Goal: Information Seeking & Learning: Learn about a topic

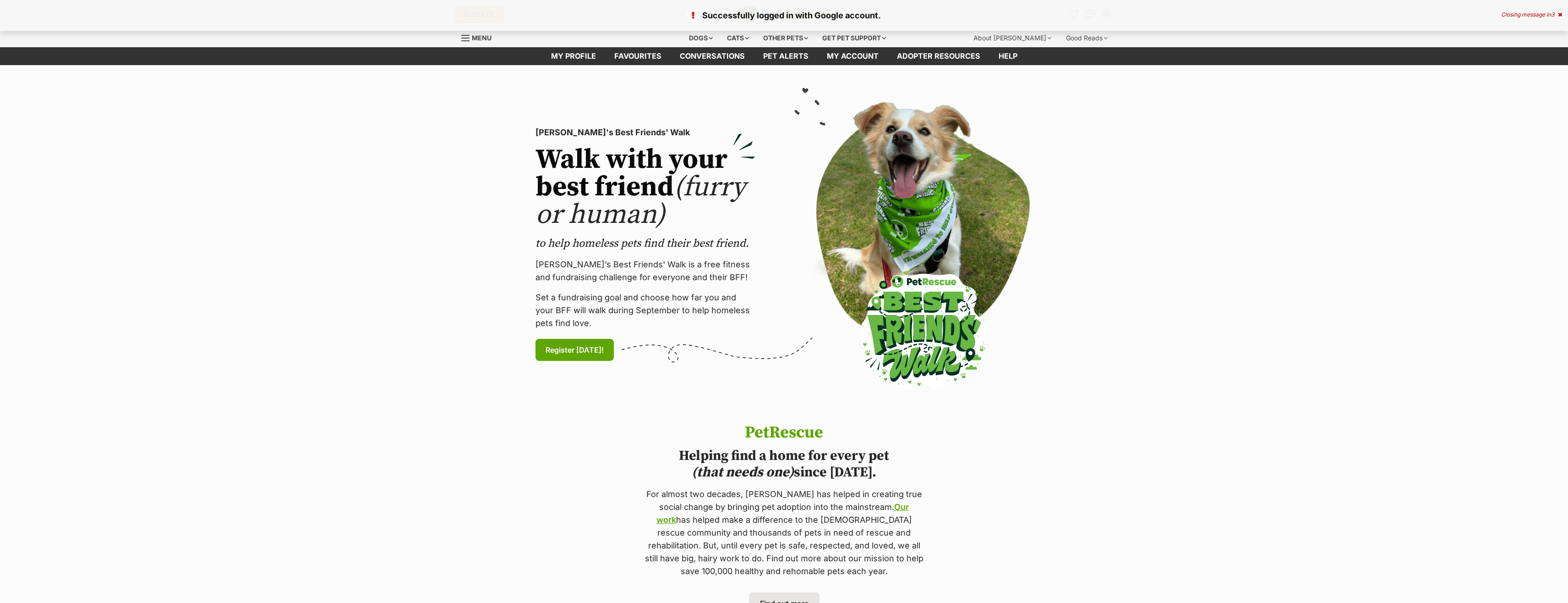
click at [1560, 15] on icon at bounding box center [1560, 15] width 4 height 6
click at [1076, 14] on icon "Favourites" at bounding box center [1074, 13] width 11 height 10
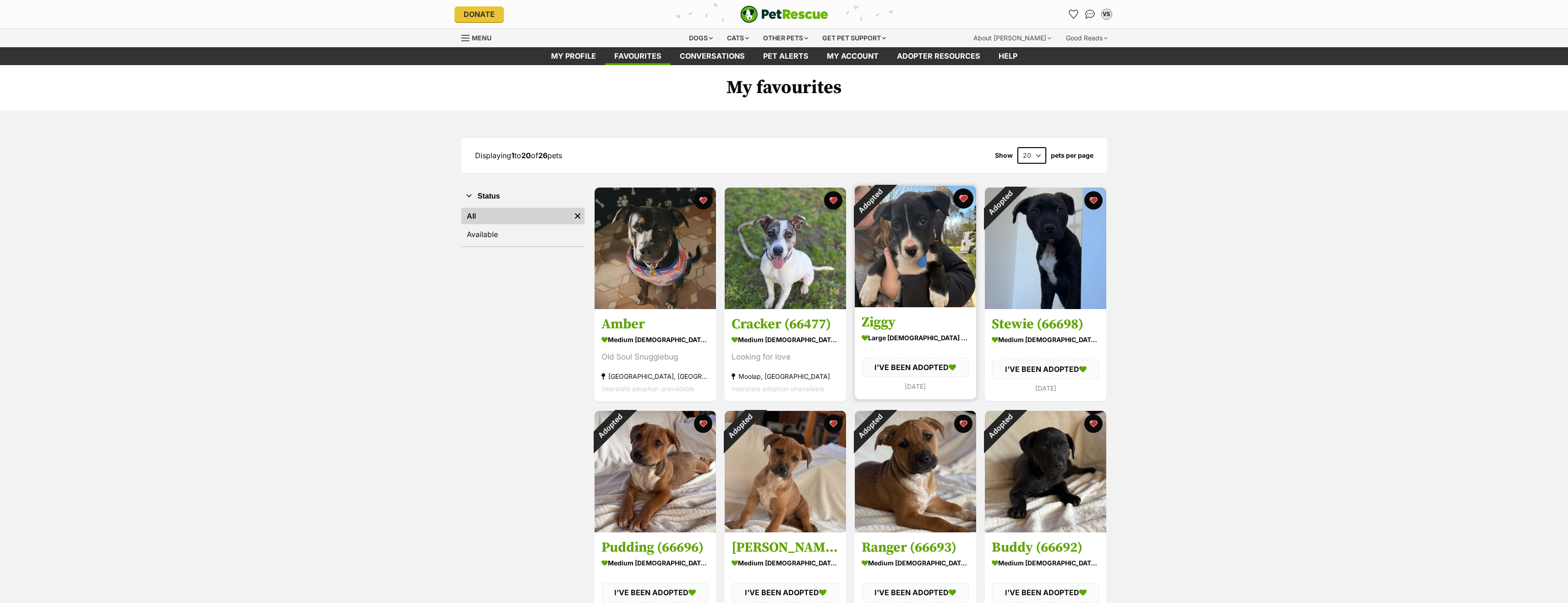
click at [962, 207] on button "favourite" at bounding box center [963, 199] width 20 height 20
click at [1095, 208] on button "favourite" at bounding box center [1093, 199] width 20 height 20
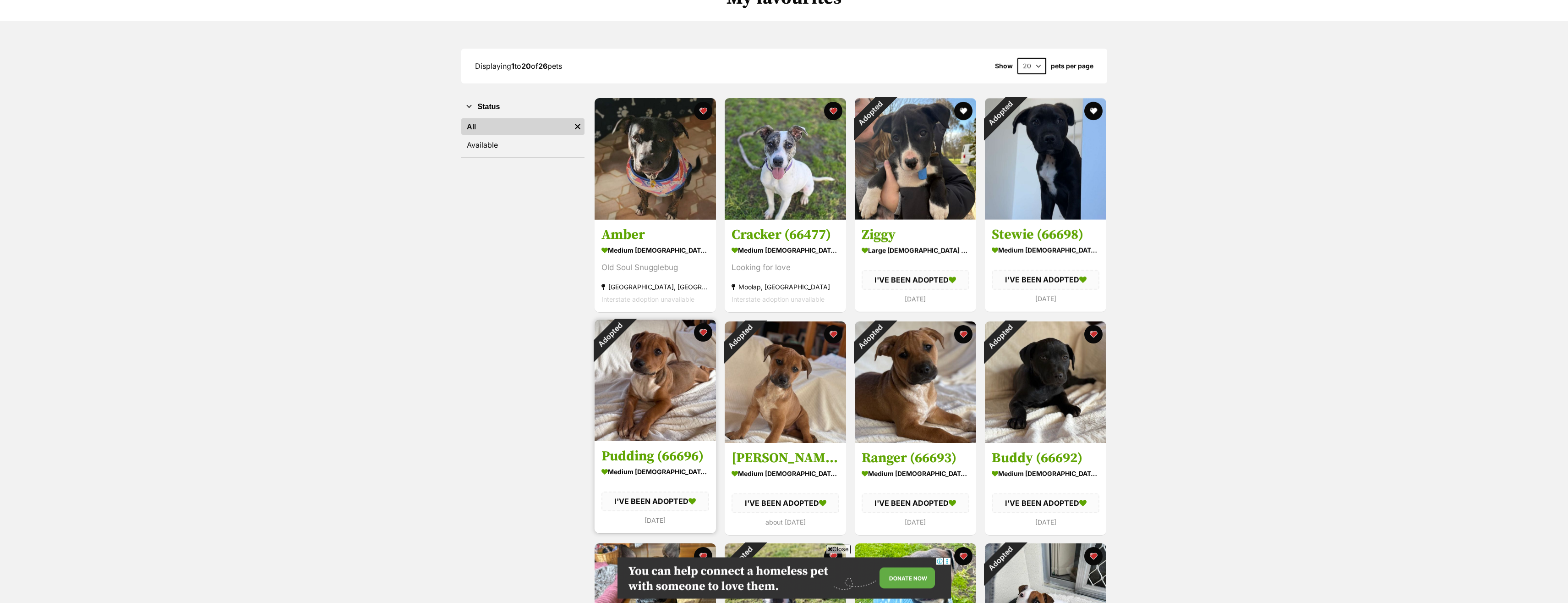
scroll to position [94, 0]
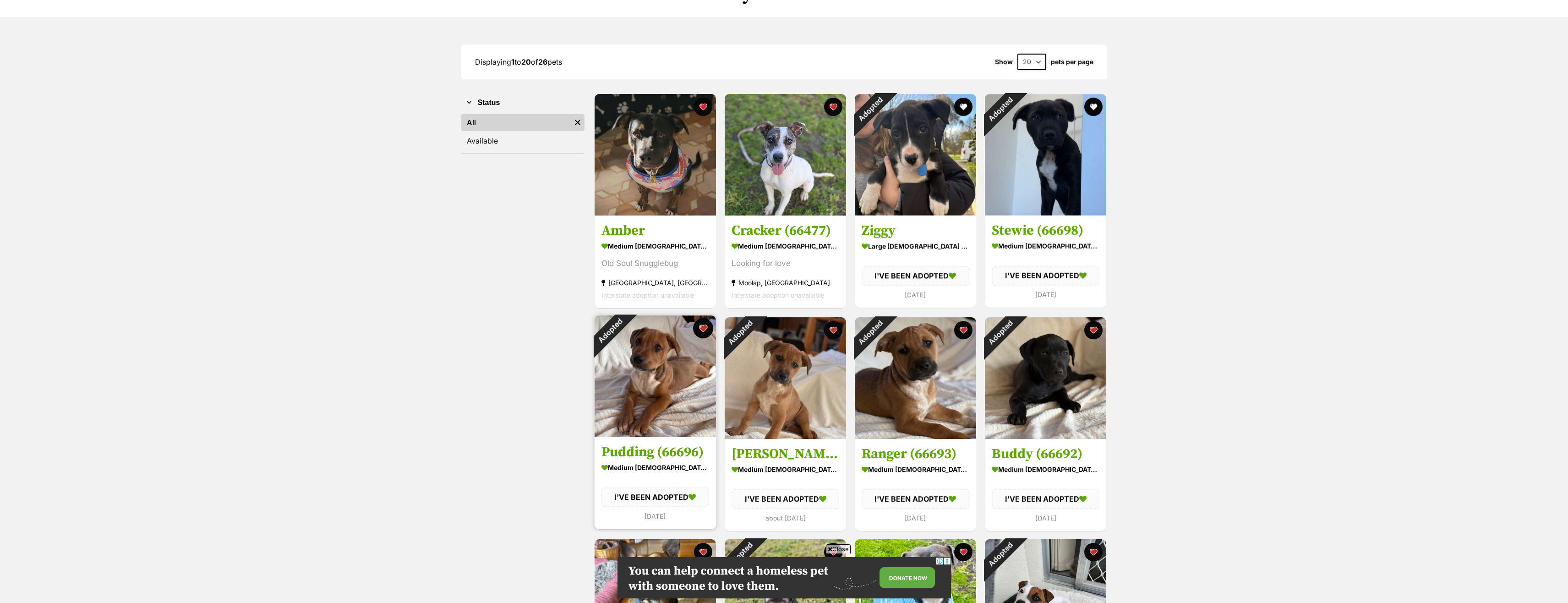
click at [706, 335] on button "favourite" at bounding box center [703, 328] width 20 height 20
click at [836, 336] on button "favourite" at bounding box center [833, 328] width 20 height 20
click at [965, 335] on button "favourite" at bounding box center [963, 328] width 20 height 20
click at [1094, 337] on button "favourite" at bounding box center [1093, 328] width 20 height 20
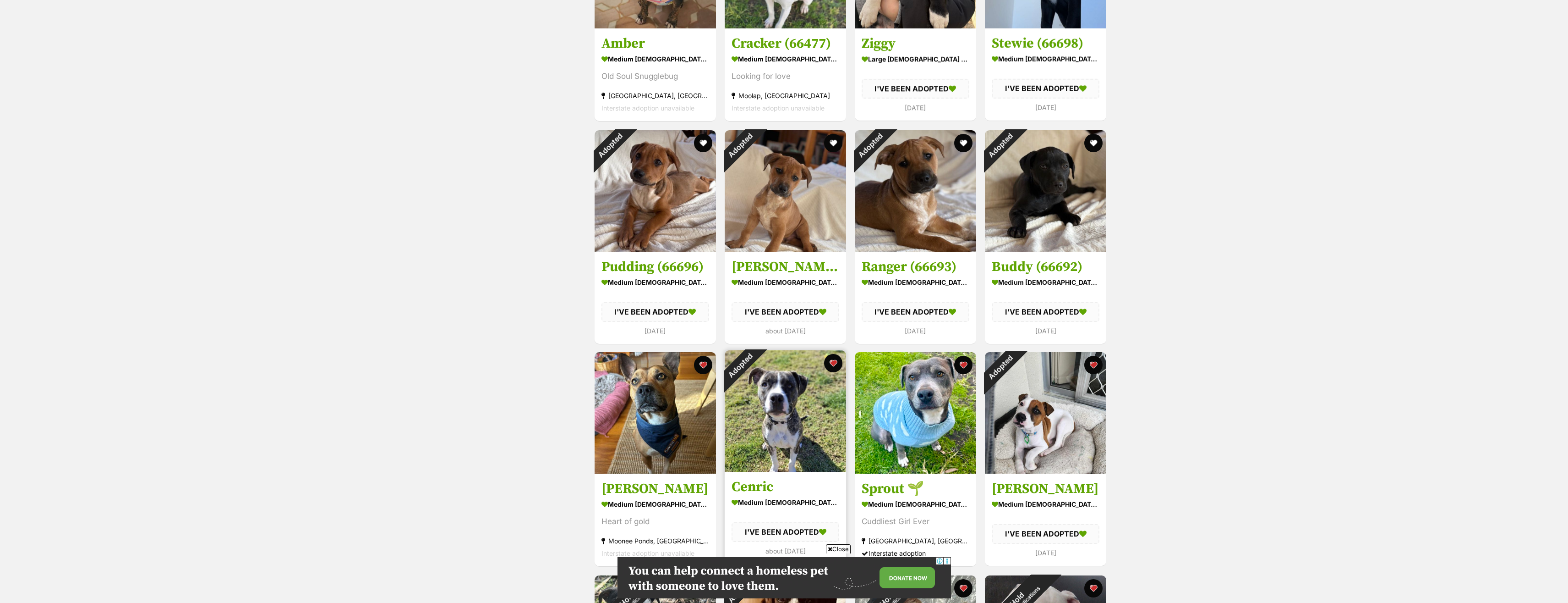
scroll to position [374, 0]
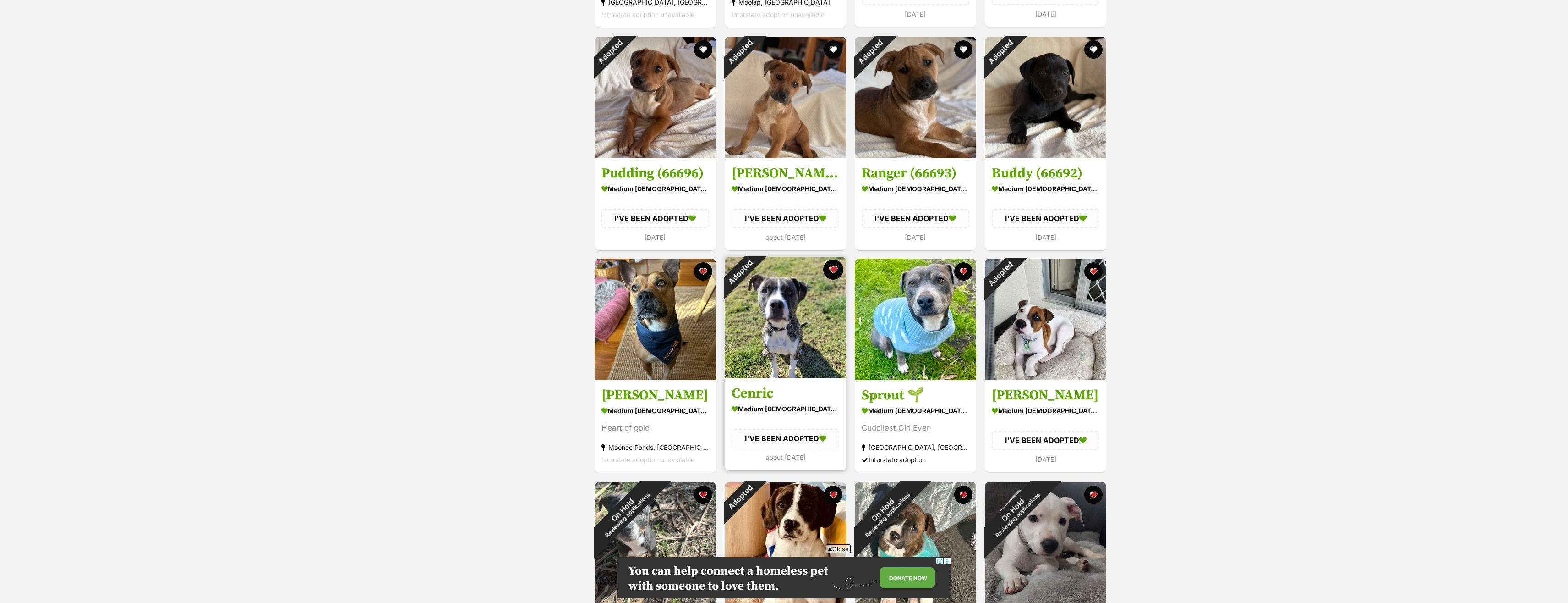
click at [833, 280] on button "favourite" at bounding box center [833, 269] width 20 height 20
click at [1100, 277] on button "favourite" at bounding box center [1093, 269] width 20 height 20
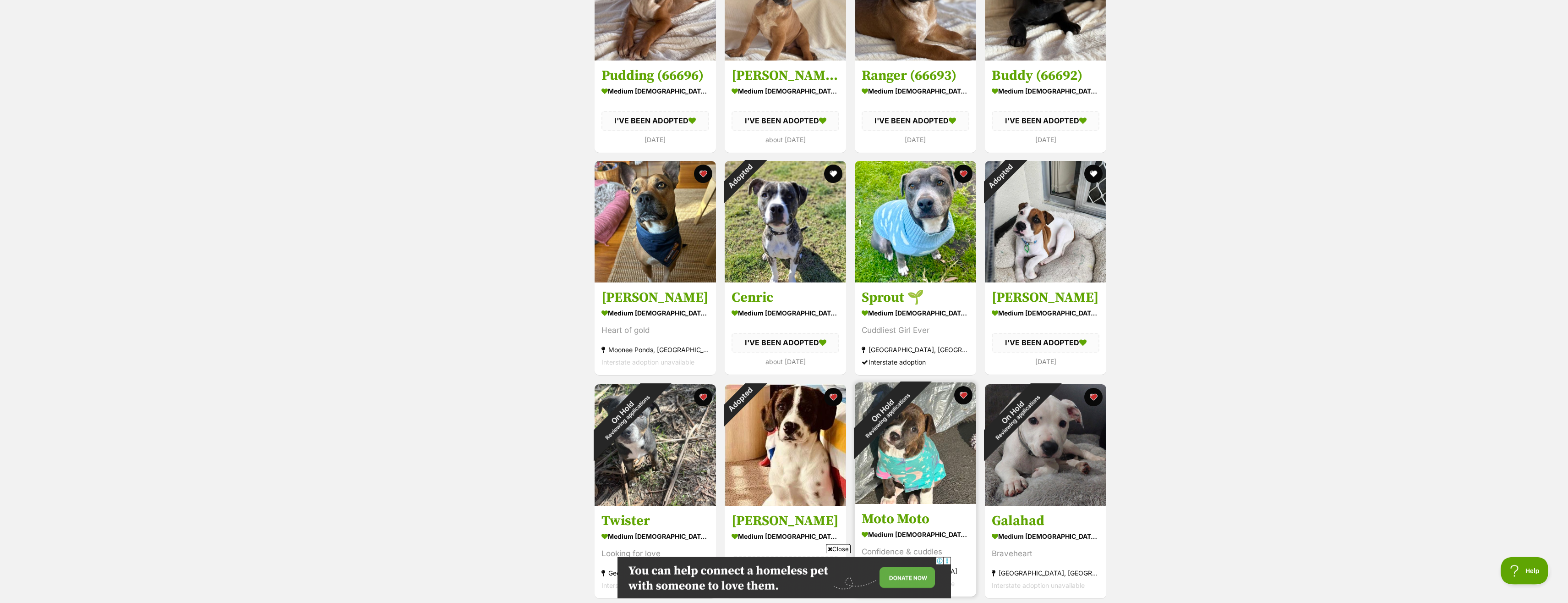
scroll to position [561, 0]
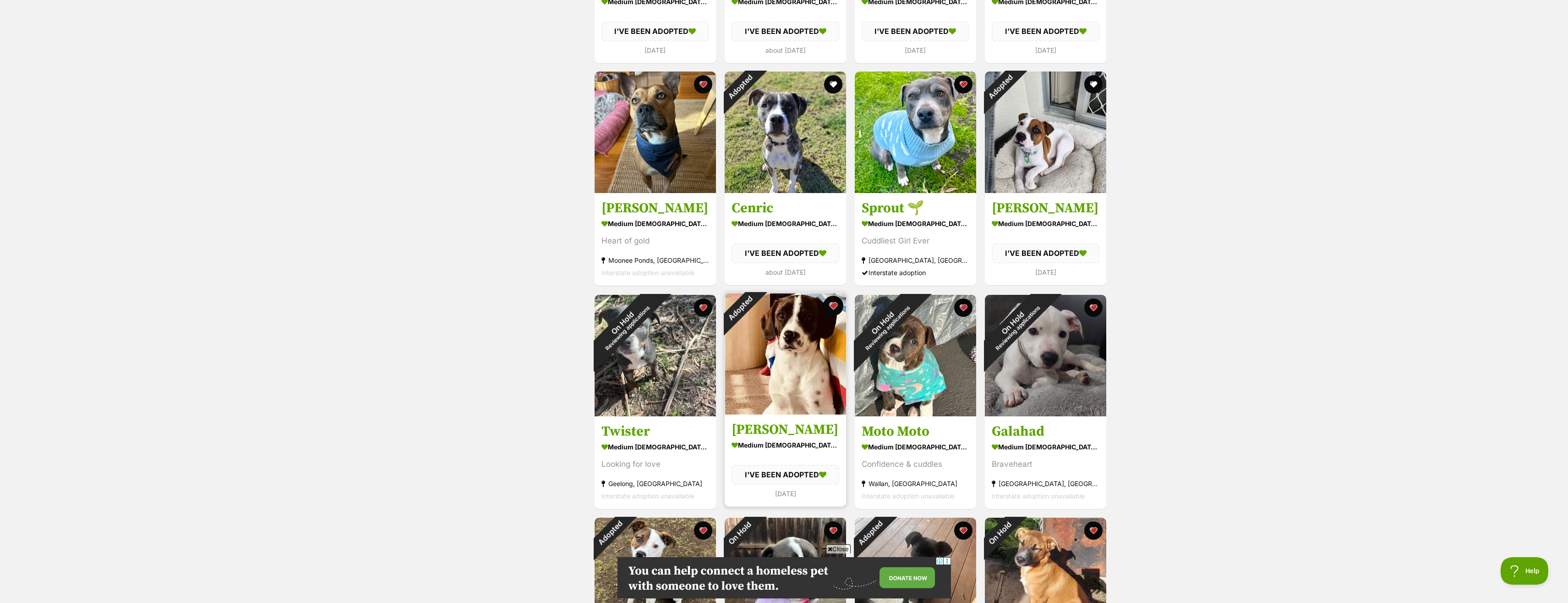
click at [837, 316] on button "favourite" at bounding box center [833, 306] width 20 height 20
click at [969, 316] on button "favourite" at bounding box center [963, 306] width 20 height 20
click at [1090, 316] on button "favourite" at bounding box center [1093, 306] width 20 height 20
click at [701, 314] on button "favourite" at bounding box center [703, 306] width 20 height 20
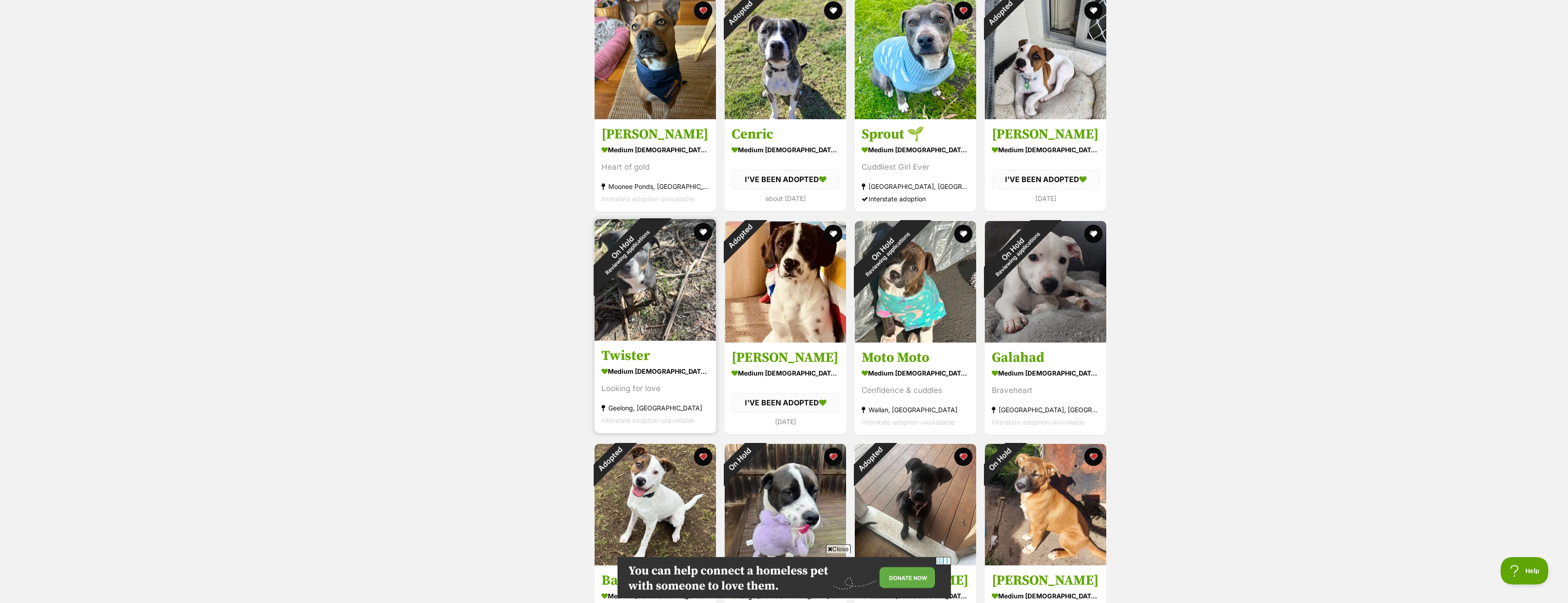
scroll to position [748, 0]
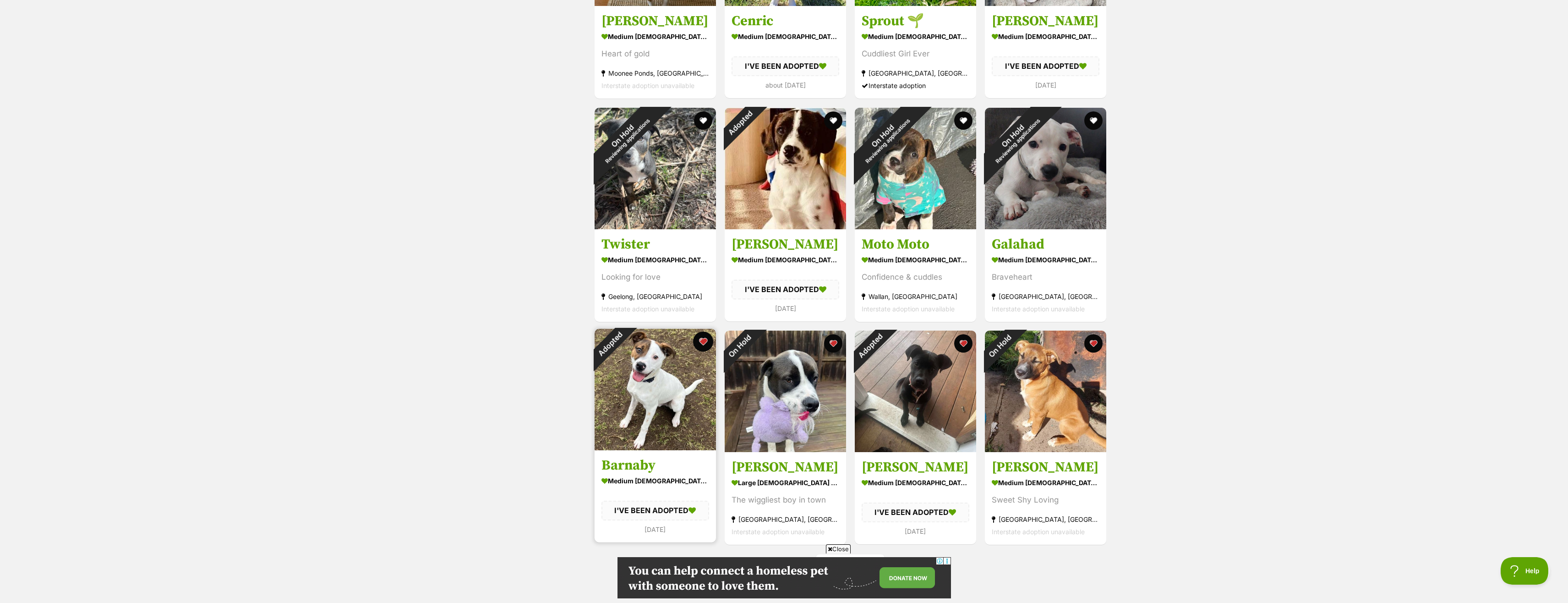
click at [703, 351] on button "favourite" at bounding box center [703, 342] width 20 height 20
click at [833, 351] on button "favourite" at bounding box center [833, 342] width 20 height 20
click at [956, 349] on button "favourite" at bounding box center [963, 342] width 20 height 20
click at [1096, 351] on button "favourite" at bounding box center [1093, 342] width 20 height 20
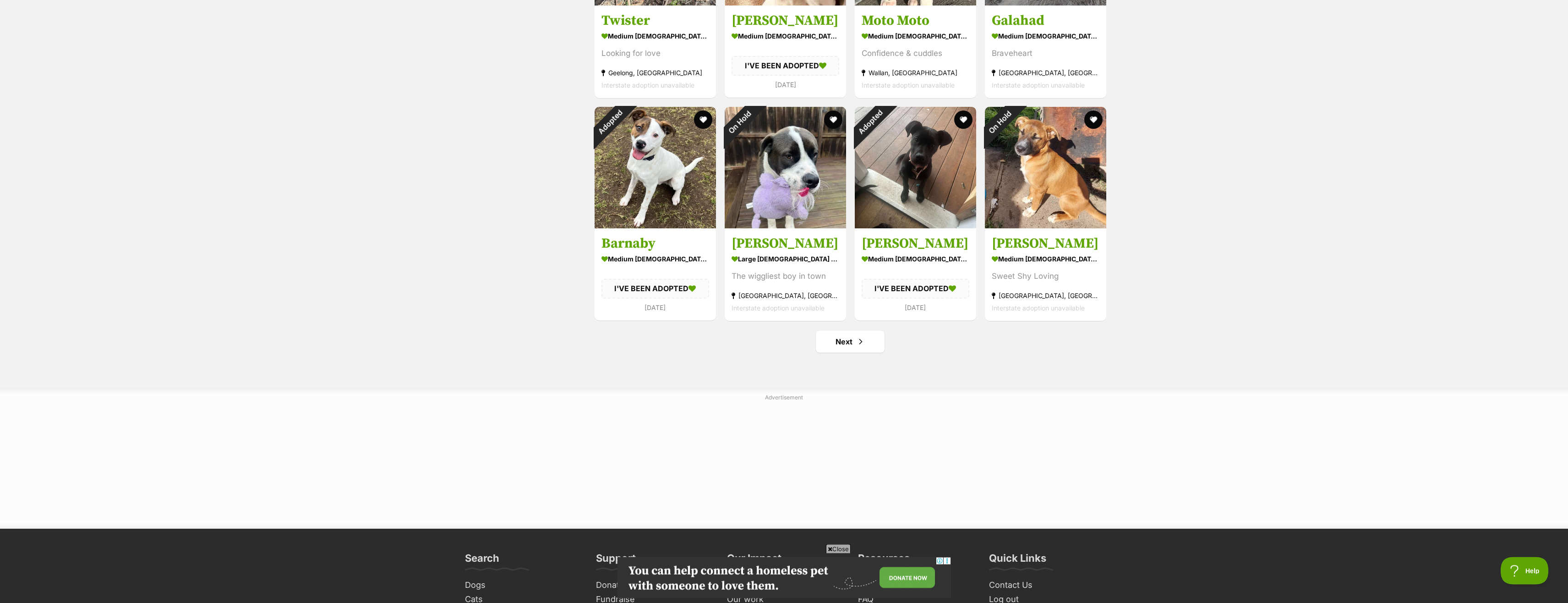
scroll to position [1075, 0]
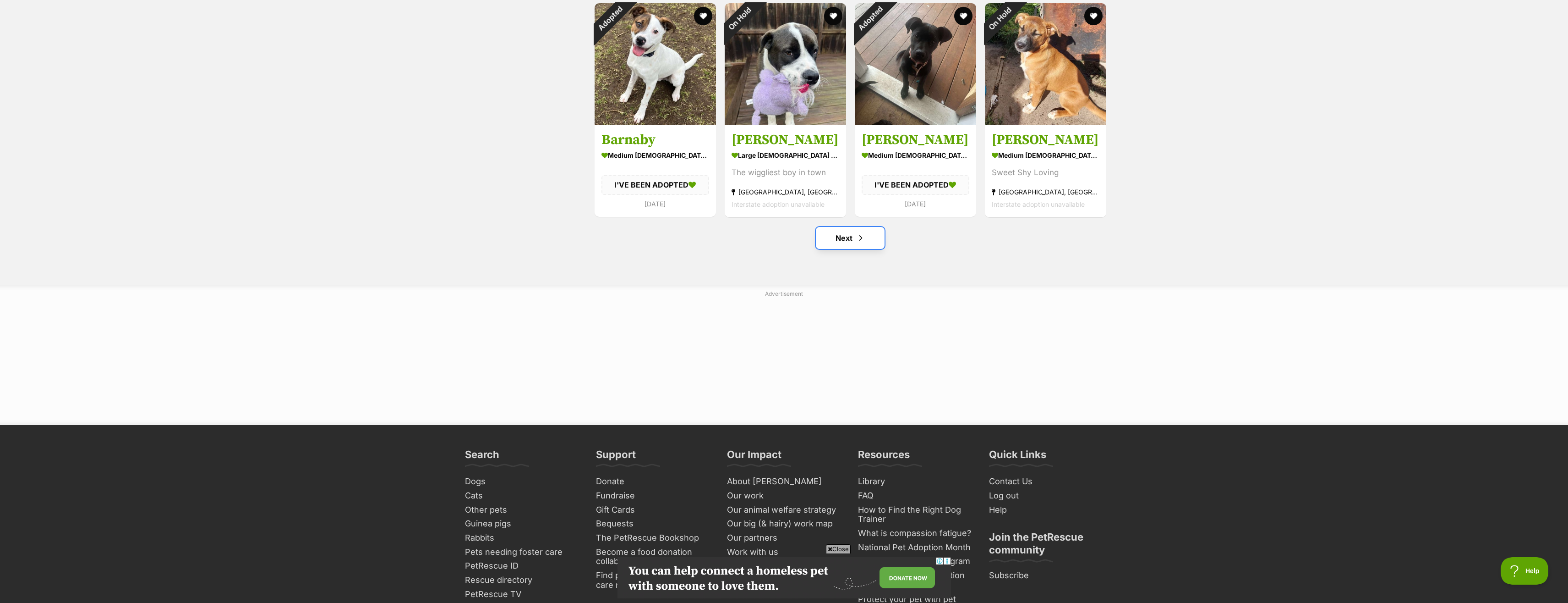
click at [843, 249] on link "Next" at bounding box center [850, 238] width 69 height 22
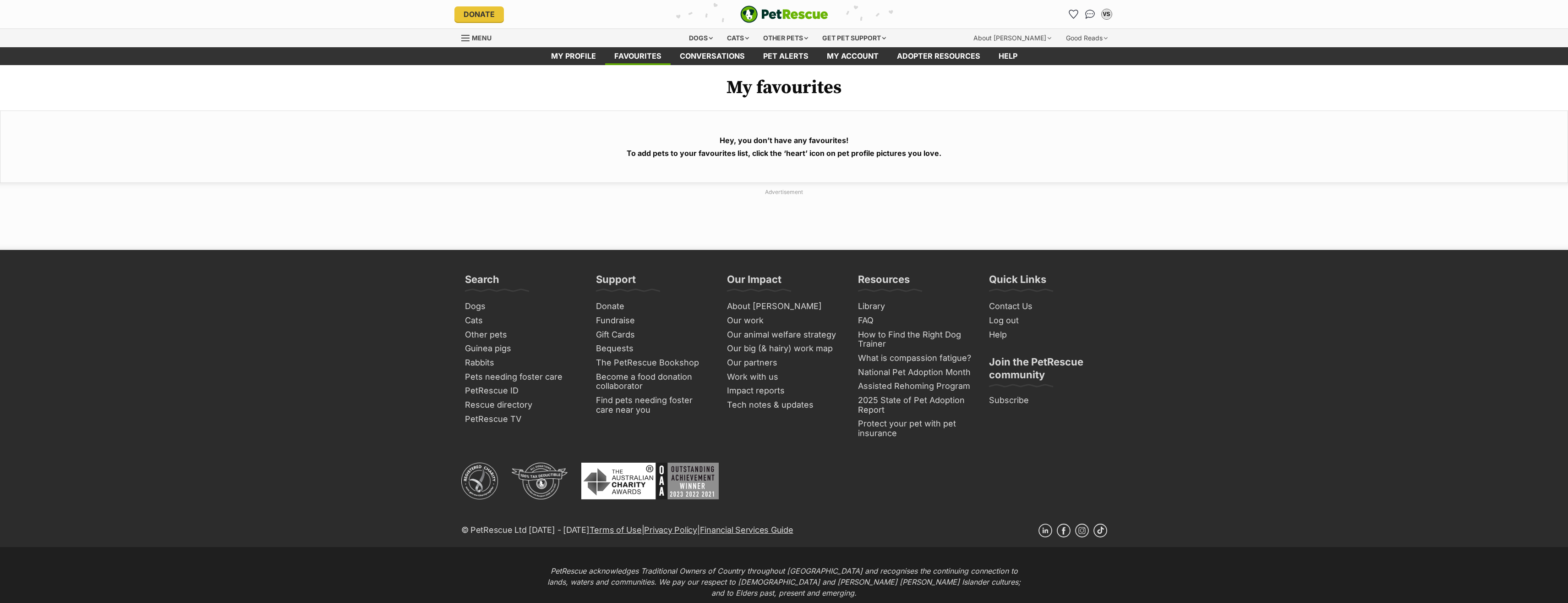
click at [485, 36] on span "Menu" at bounding box center [481, 37] width 20 height 7
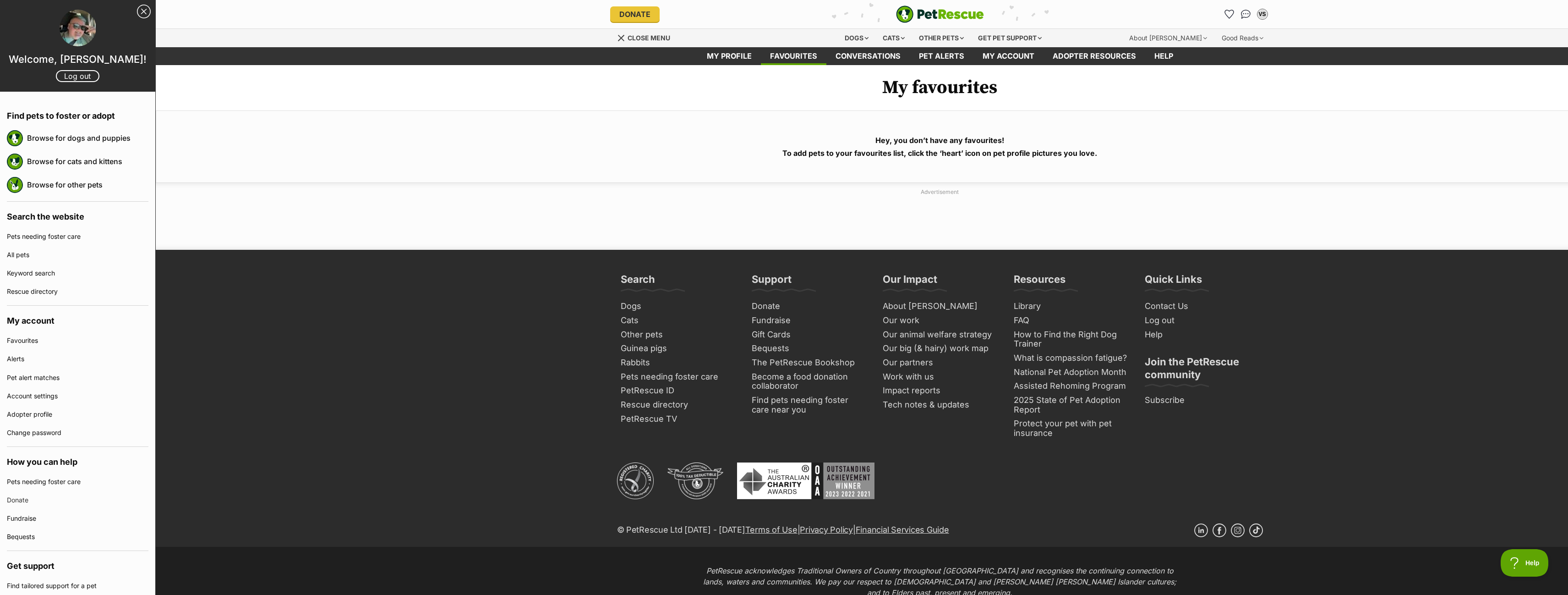
click at [139, 13] on link "Close Sidebar" at bounding box center [143, 11] width 14 height 14
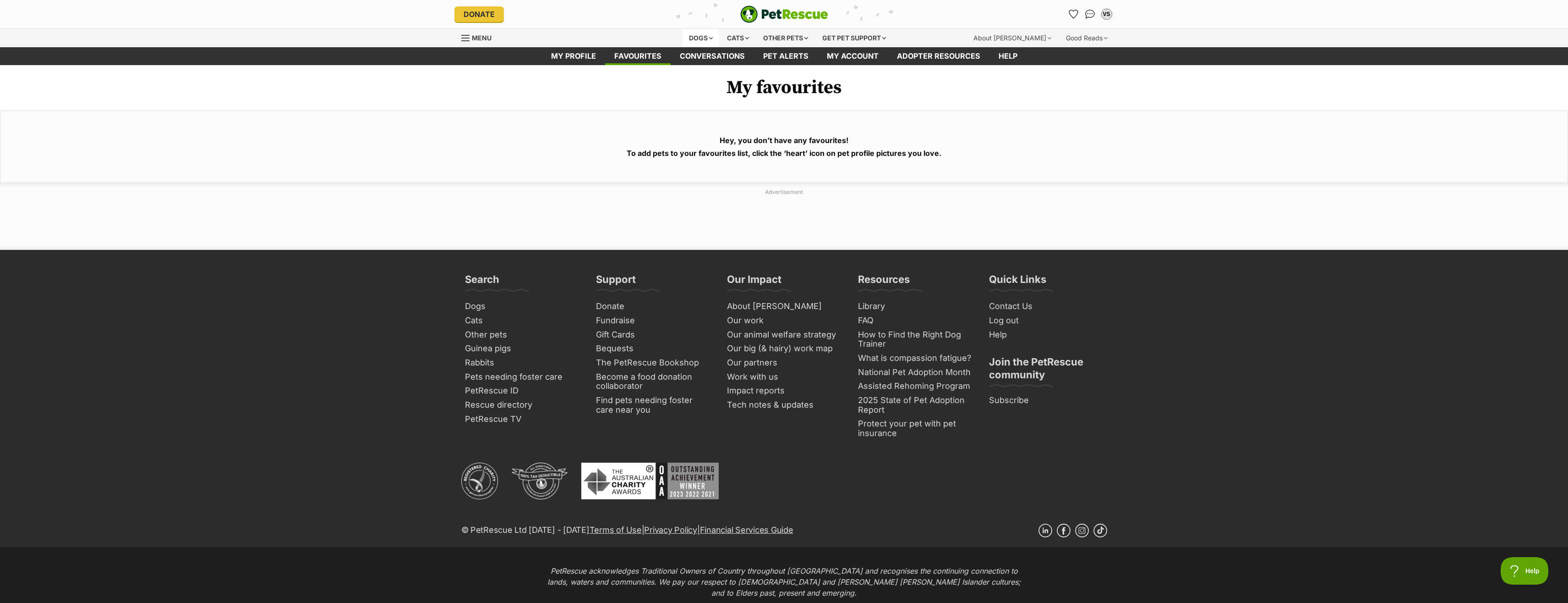
click at [689, 40] on div "Dogs" at bounding box center [700, 38] width 36 height 19
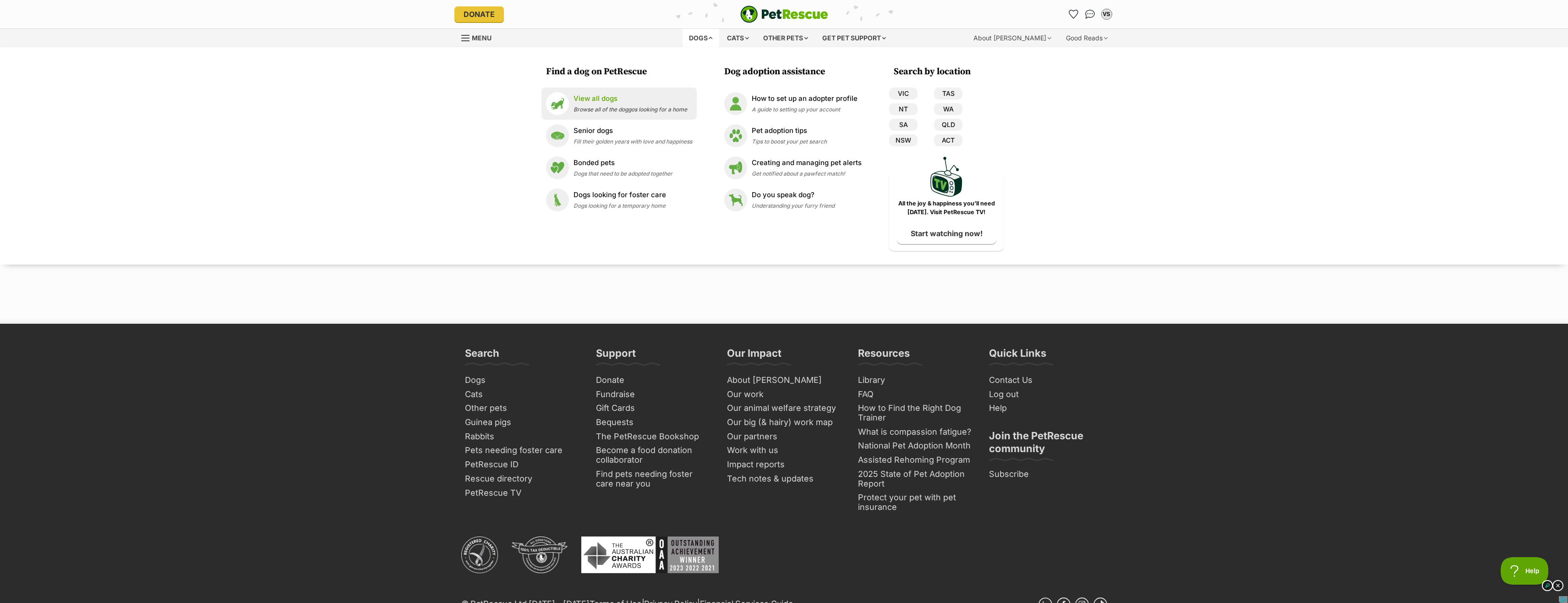
click at [595, 97] on p "View all dogs" at bounding box center [630, 98] width 113 height 10
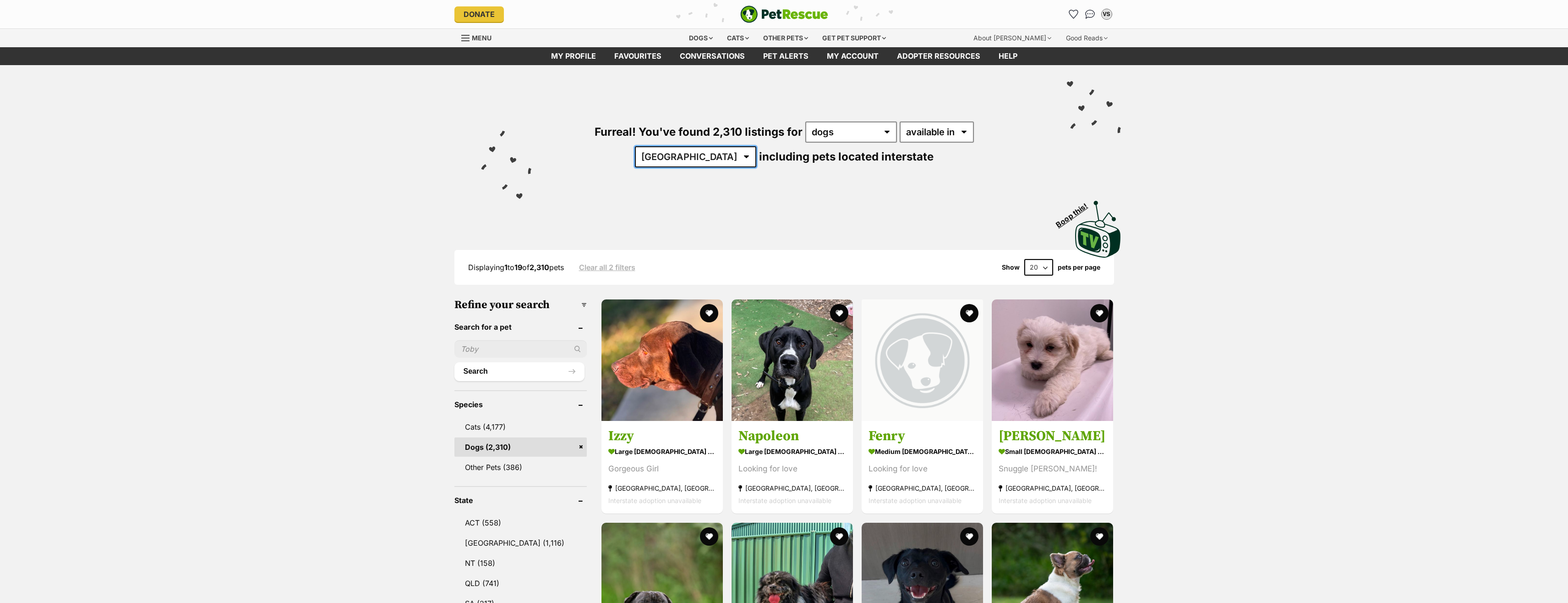
click at [635, 146] on select "[GEOGRAPHIC_DATA] [GEOGRAPHIC_DATA] [GEOGRAPHIC_DATA] [GEOGRAPHIC_DATA] [GEOGRA…" at bounding box center [696, 156] width 122 height 21
select select "VIC"
click option "VIC" at bounding box center [0, 0] width 0 height 0
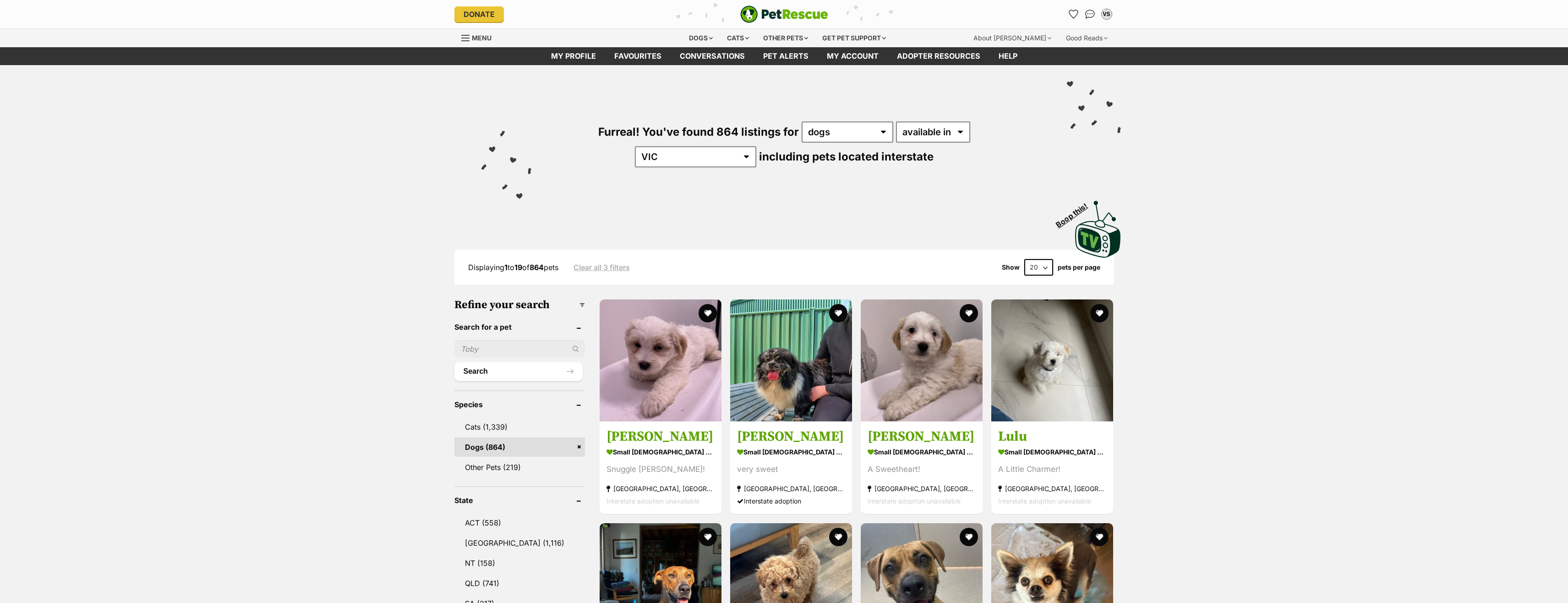
click option "dogs" at bounding box center [0, 0] width 0 height 0
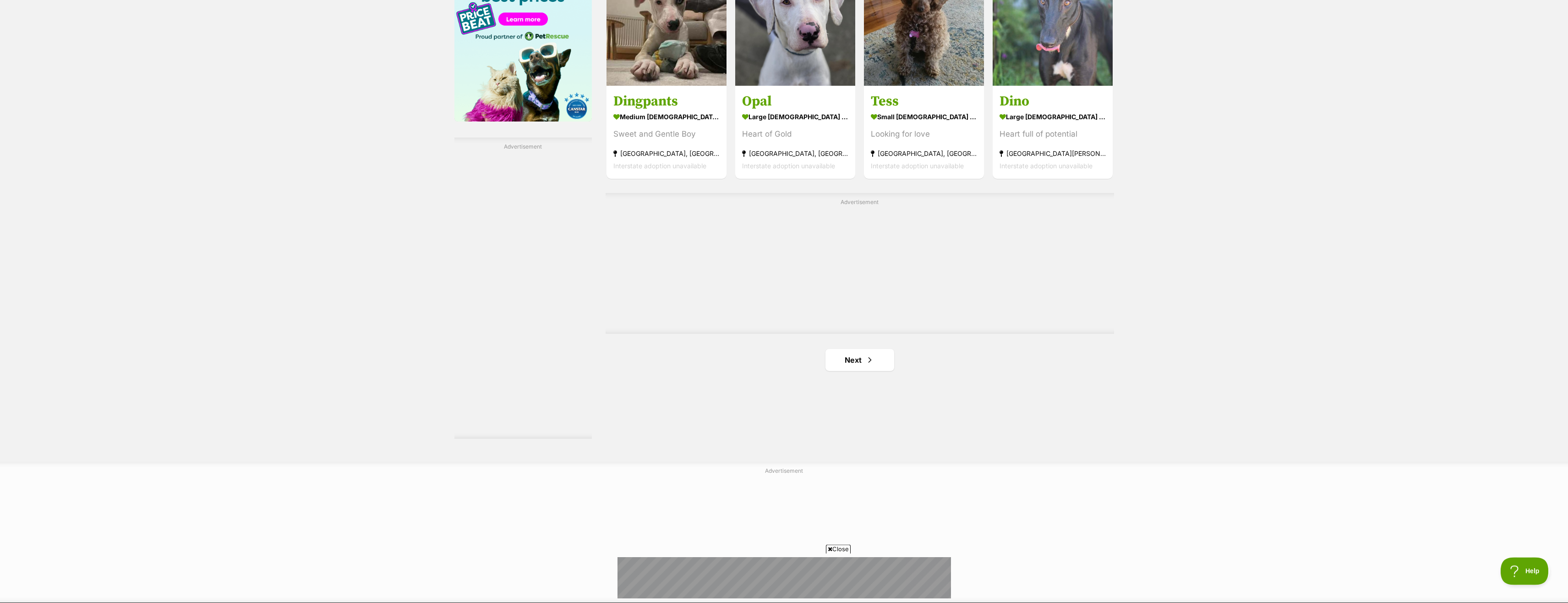
scroll to position [1542, 0]
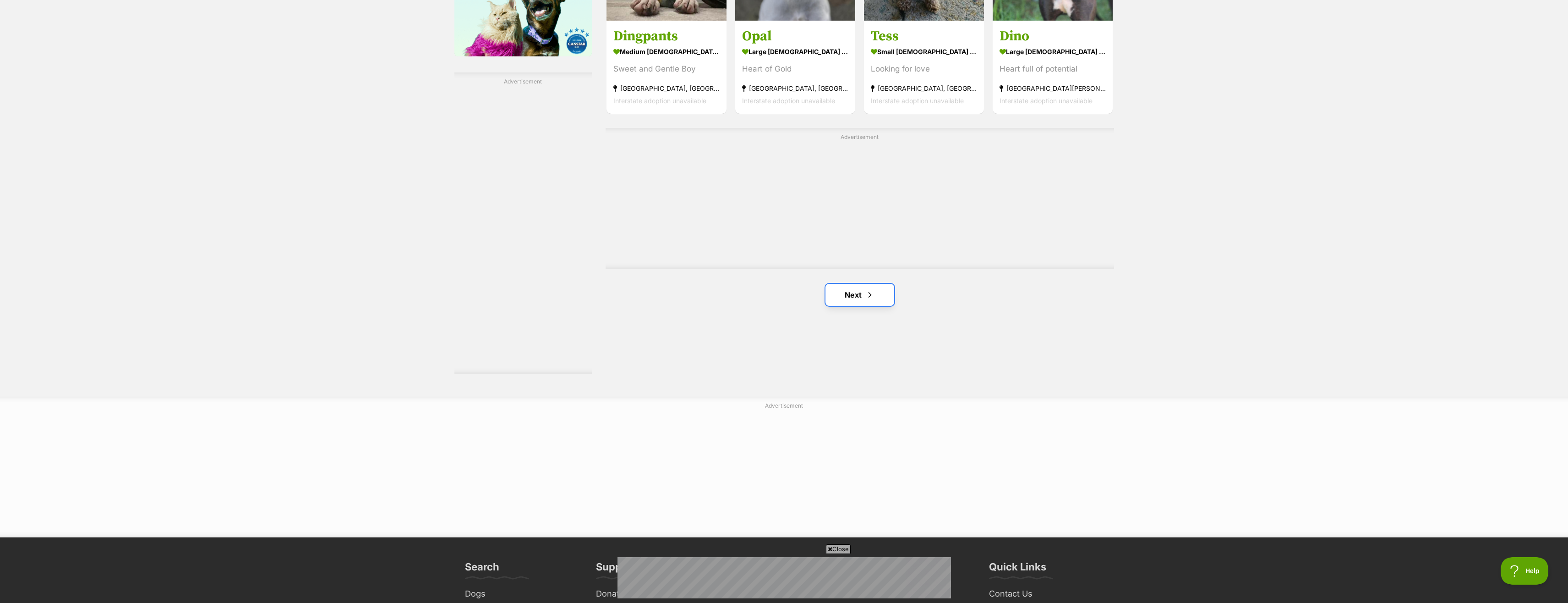
click at [867, 298] on span "Next page" at bounding box center [870, 295] width 9 height 11
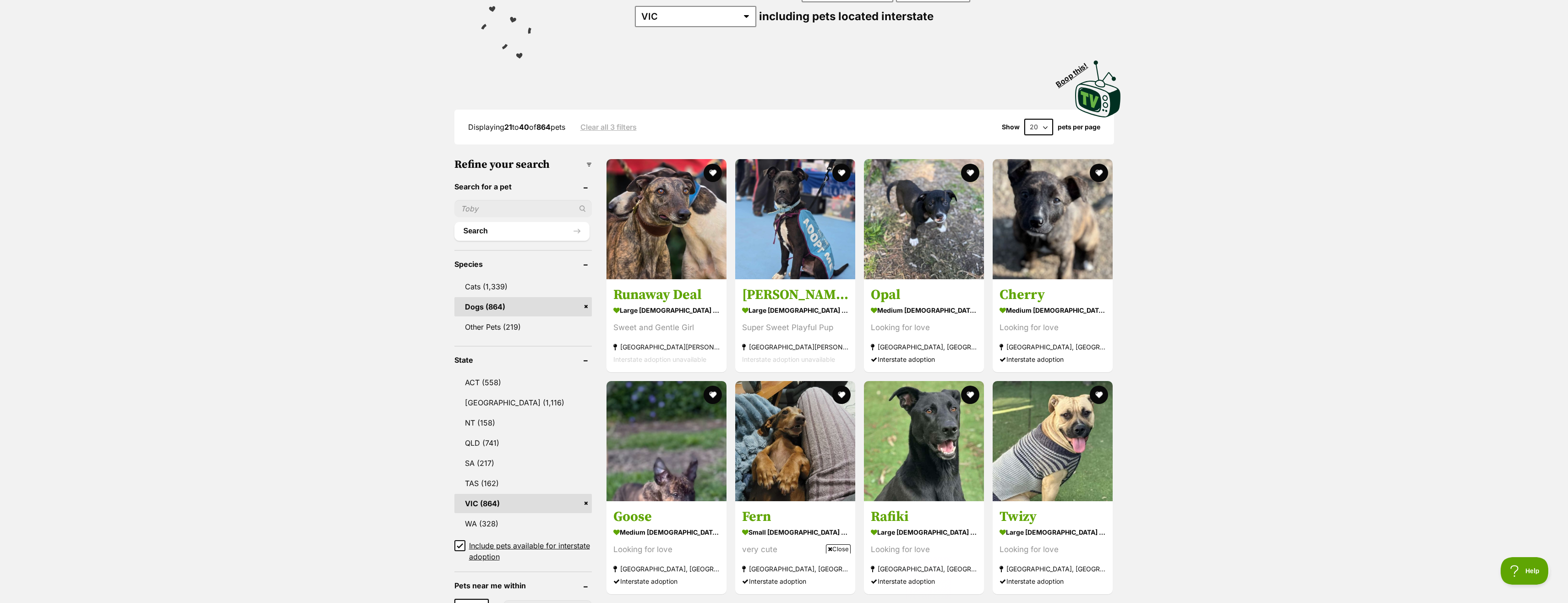
click at [462, 548] on icon at bounding box center [460, 544] width 7 height 7
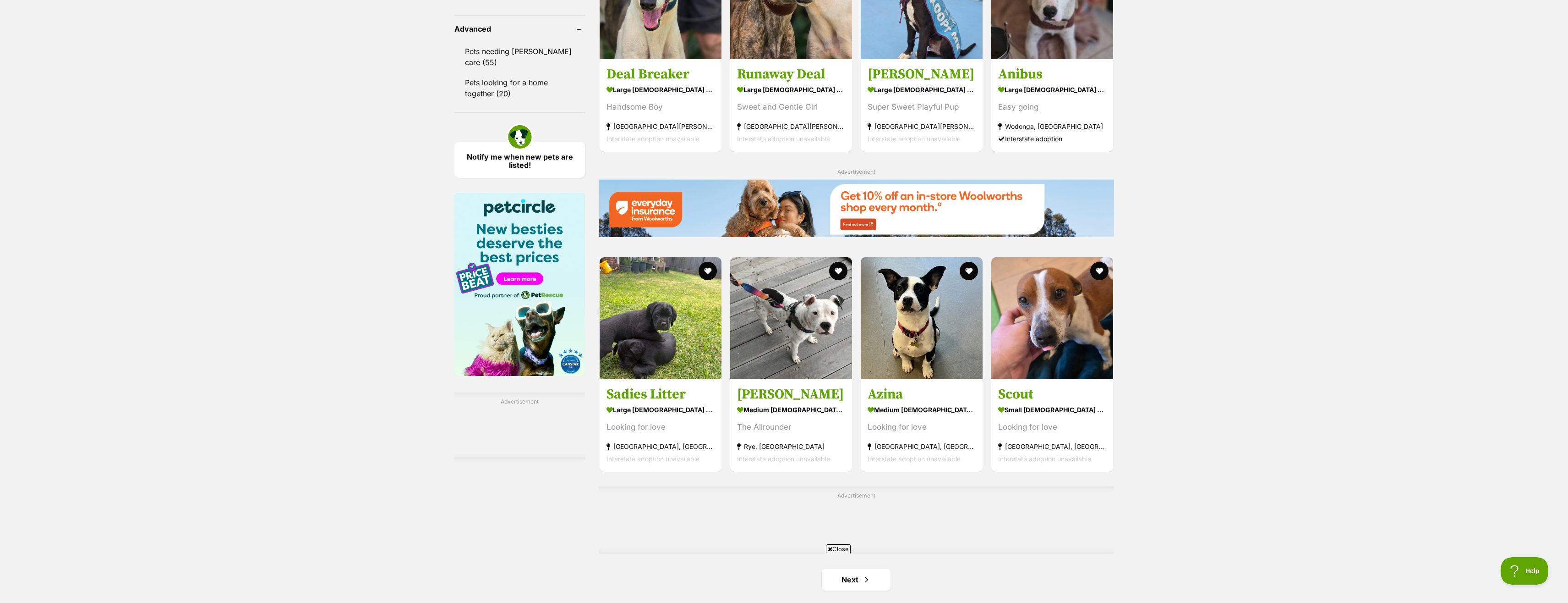
scroll to position [1356, 0]
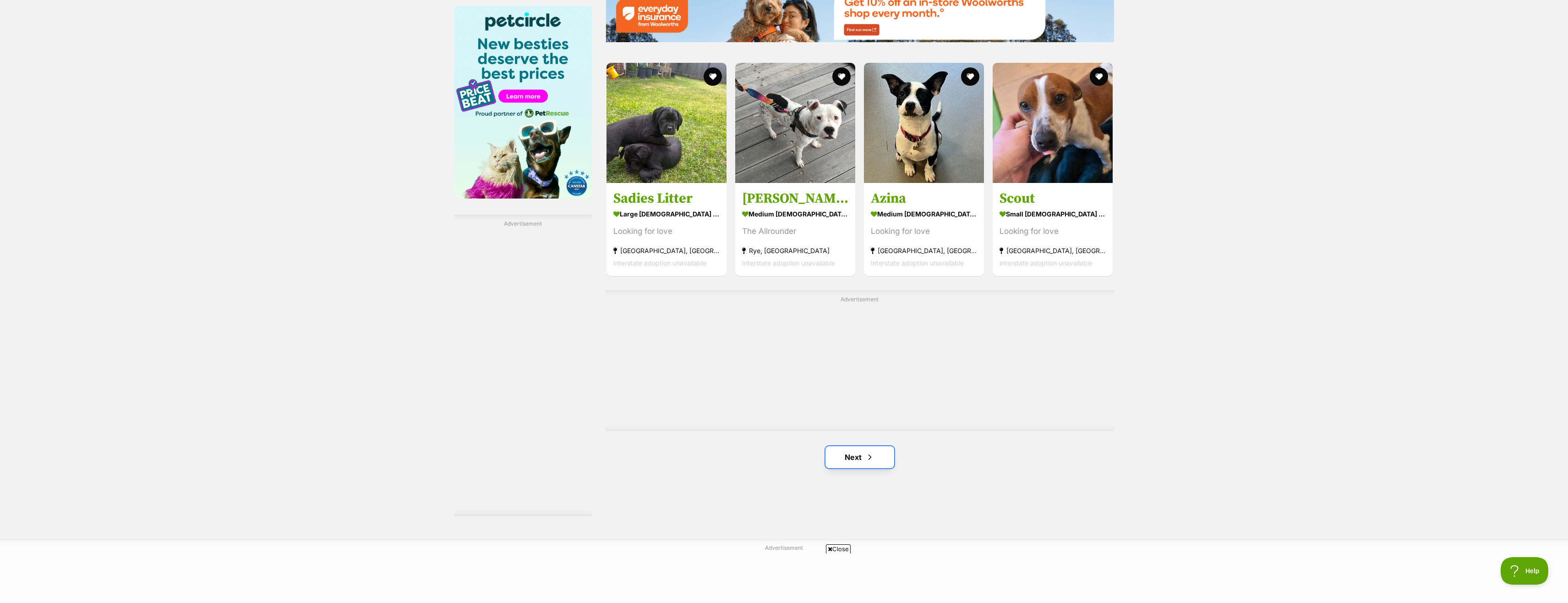
click at [866, 463] on span "Next page" at bounding box center [870, 457] width 9 height 11
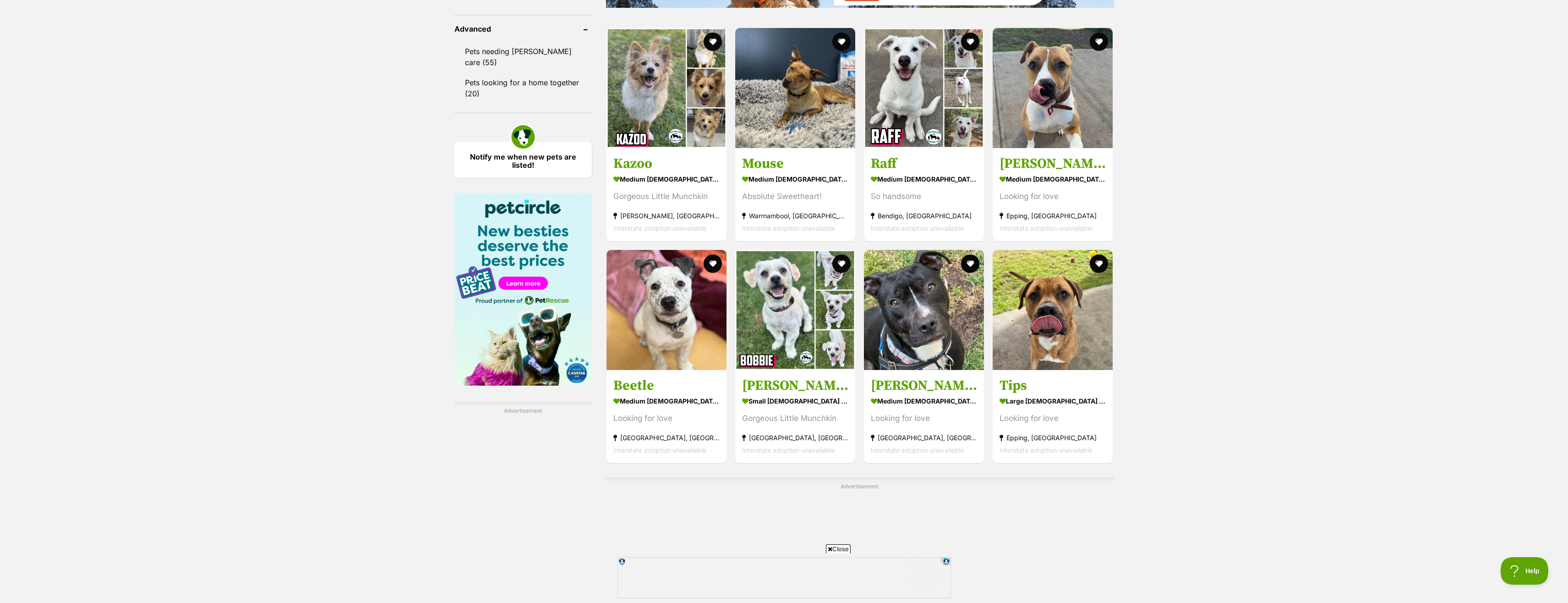
scroll to position [1356, 0]
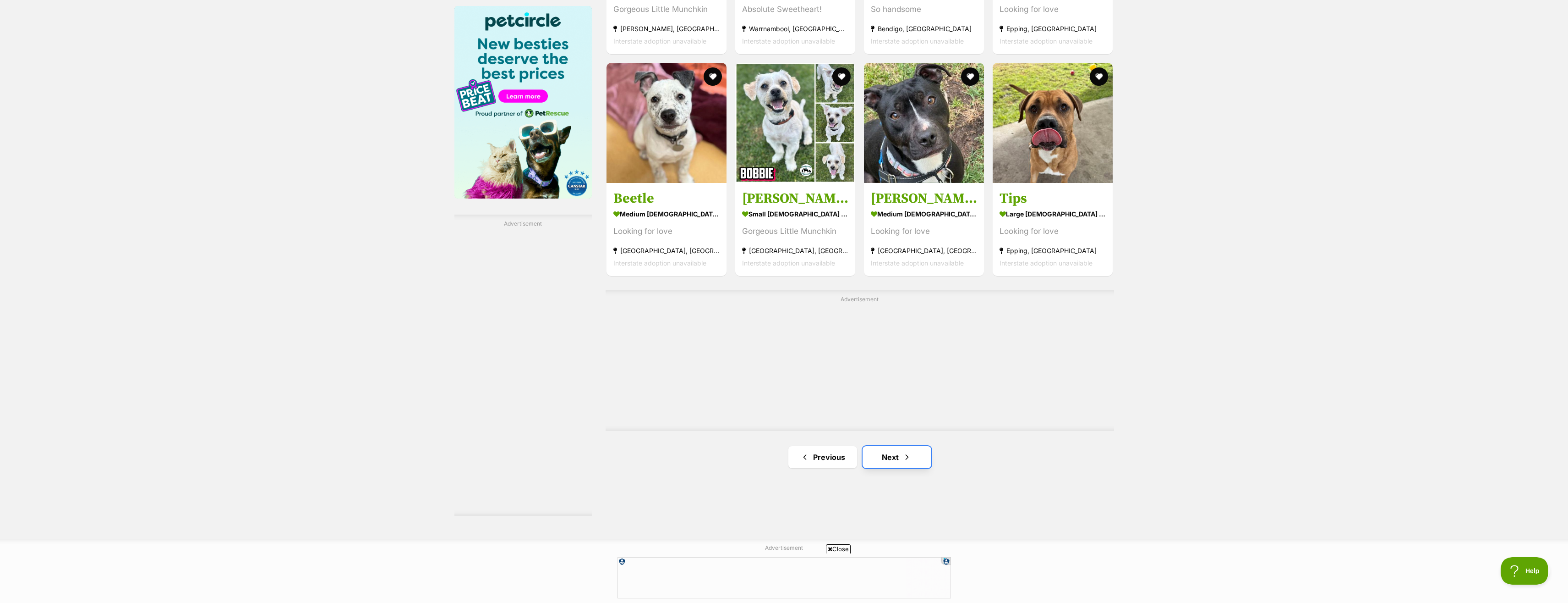
click at [906, 463] on span "Next page" at bounding box center [908, 457] width 9 height 11
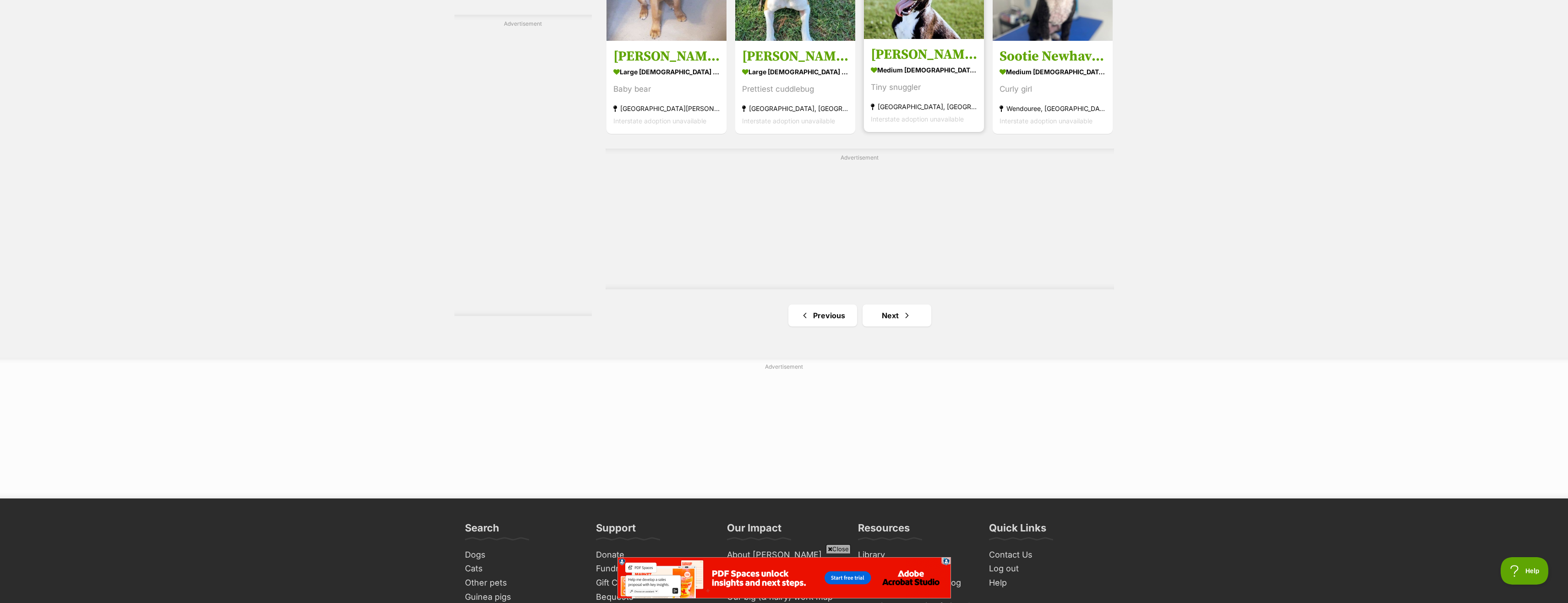
scroll to position [1636, 0]
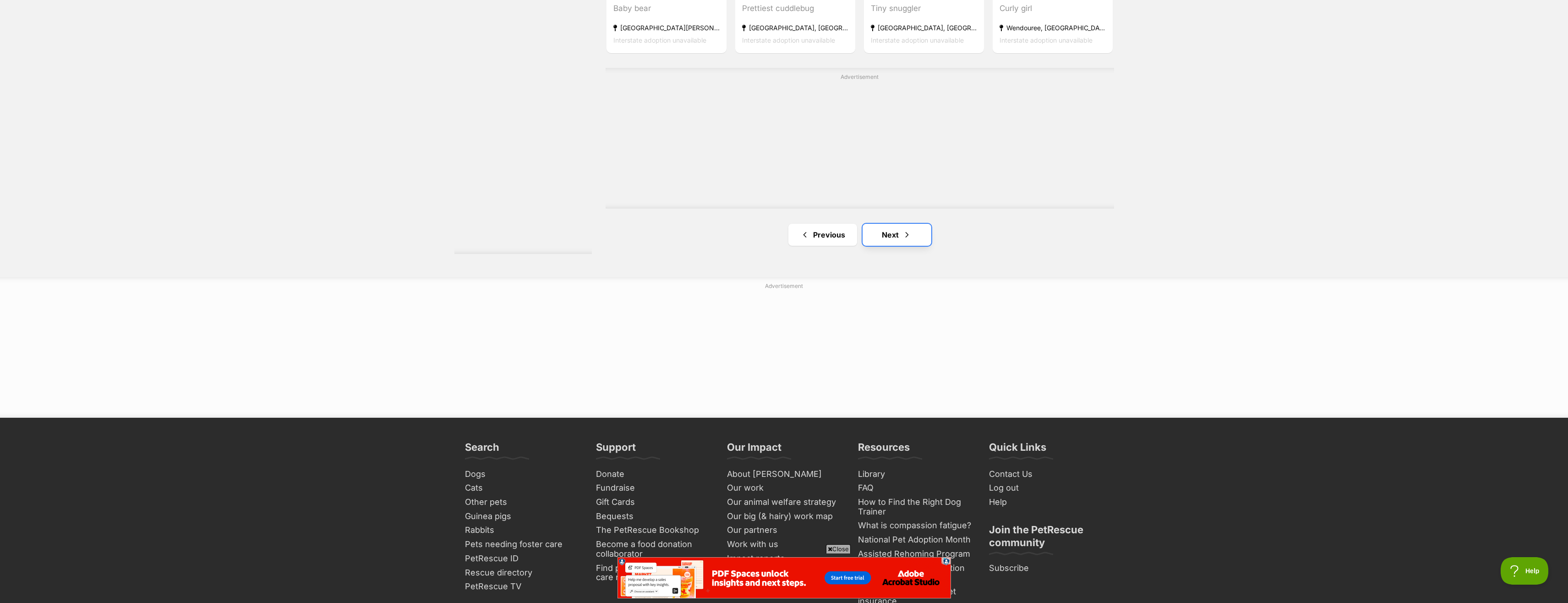
click at [907, 240] on span "Next page" at bounding box center [908, 235] width 9 height 11
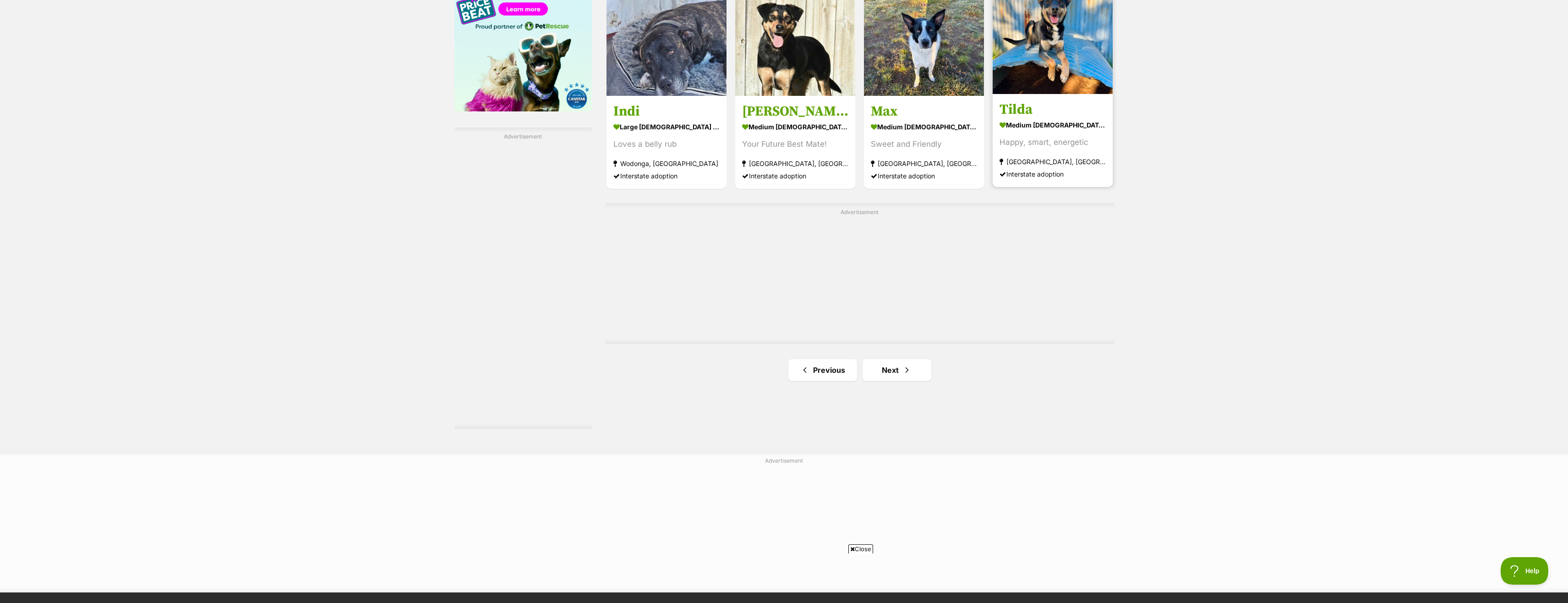
scroll to position [1542, 0]
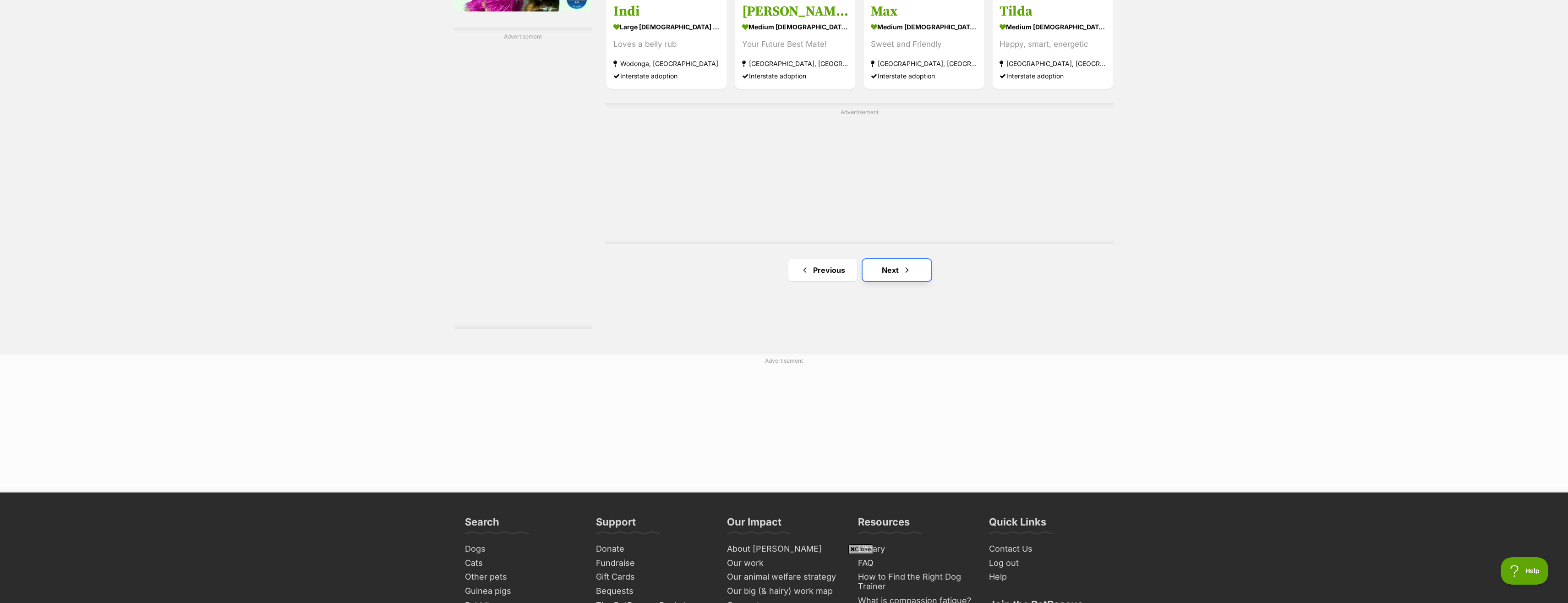
click at [879, 281] on link "Next" at bounding box center [897, 270] width 69 height 22
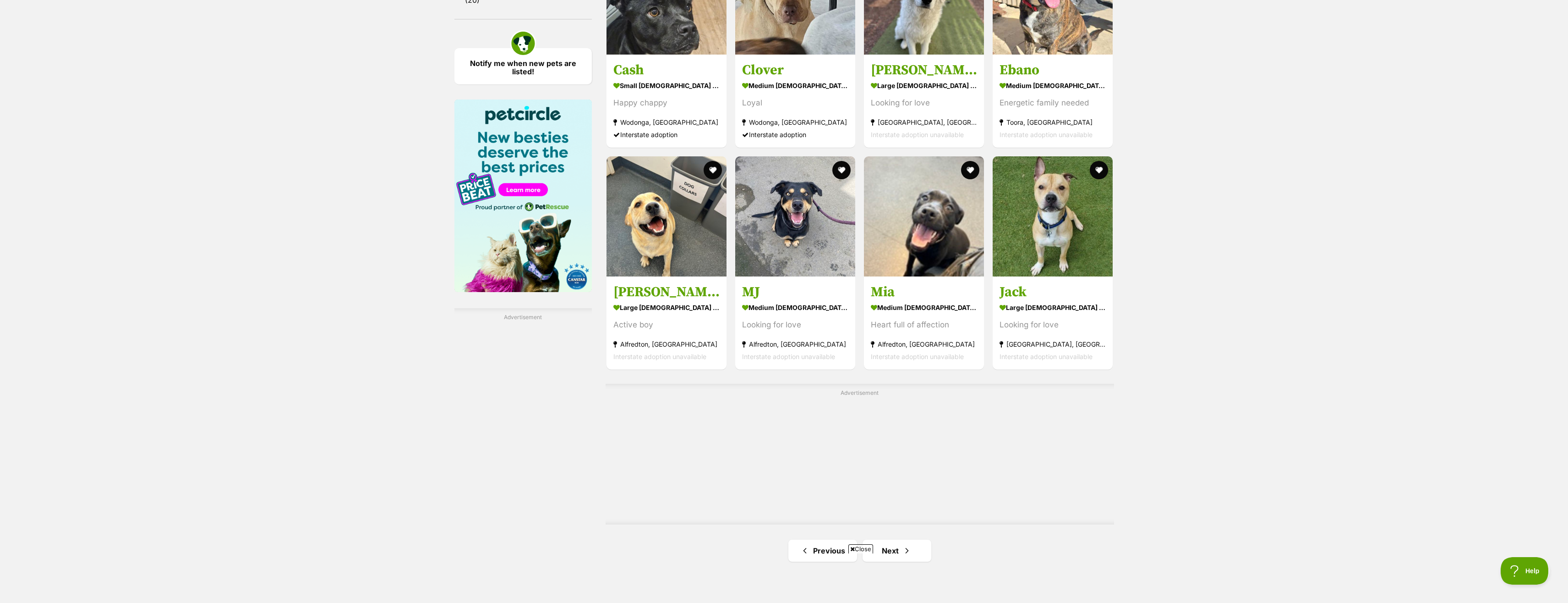
scroll to position [1449, 0]
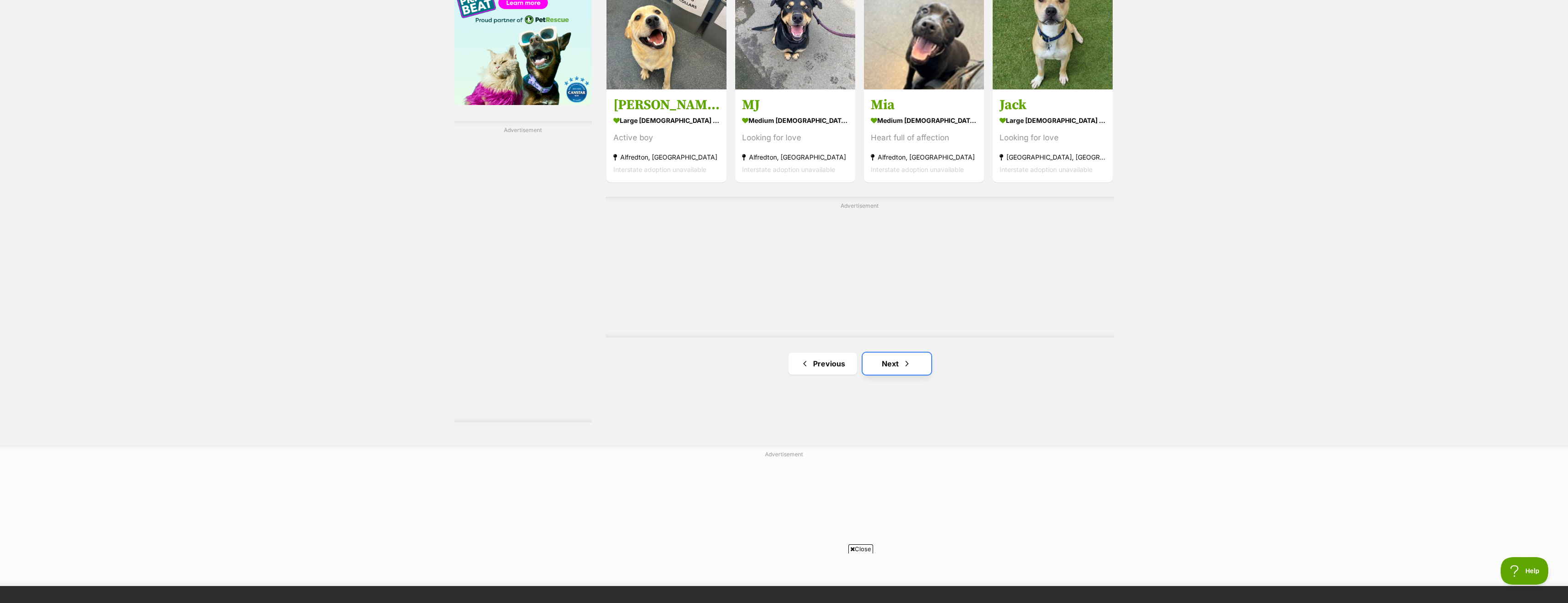
click at [908, 366] on span "Next page" at bounding box center [908, 363] width 9 height 11
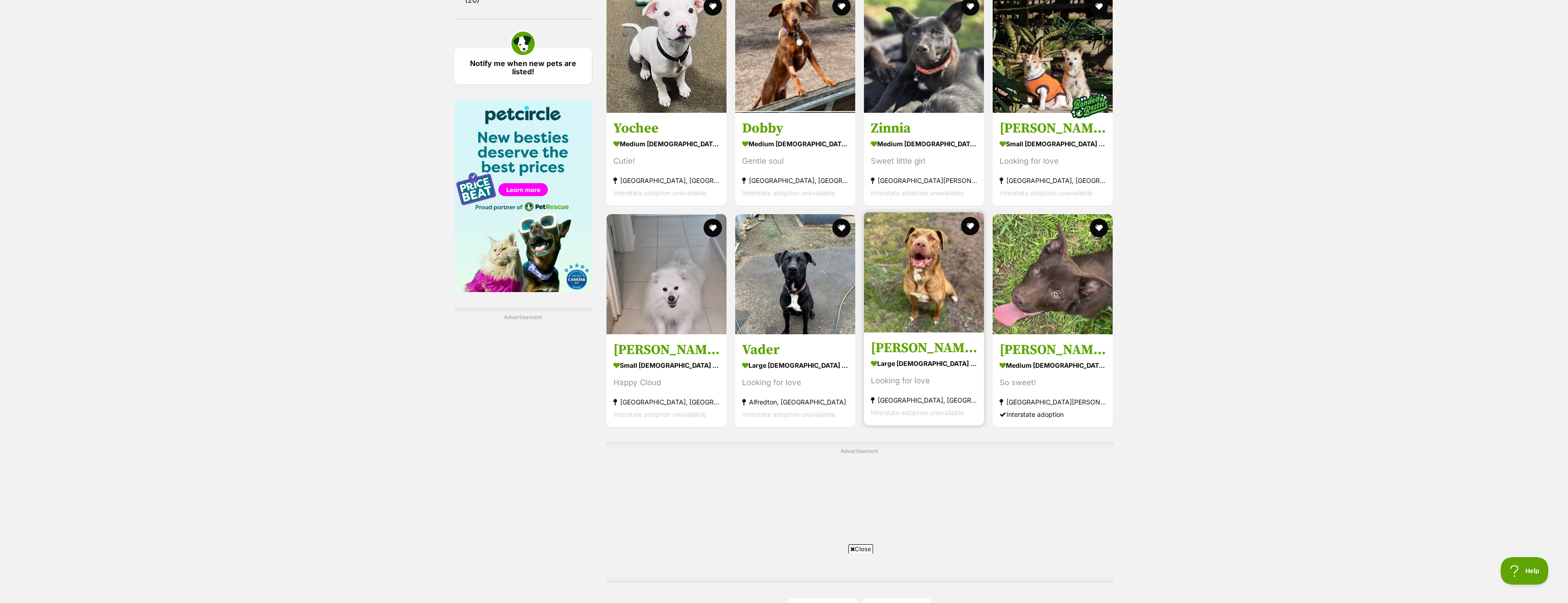
scroll to position [1496, 0]
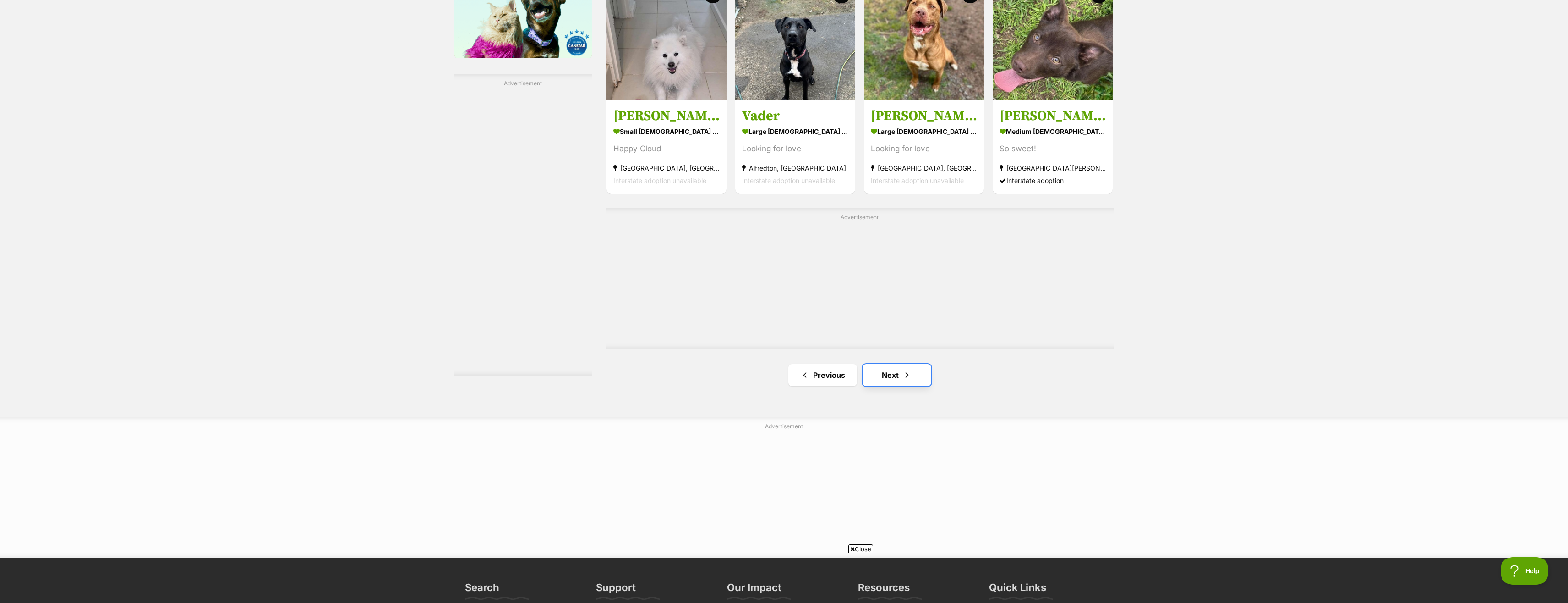
click at [914, 386] on link "Next" at bounding box center [897, 375] width 69 height 22
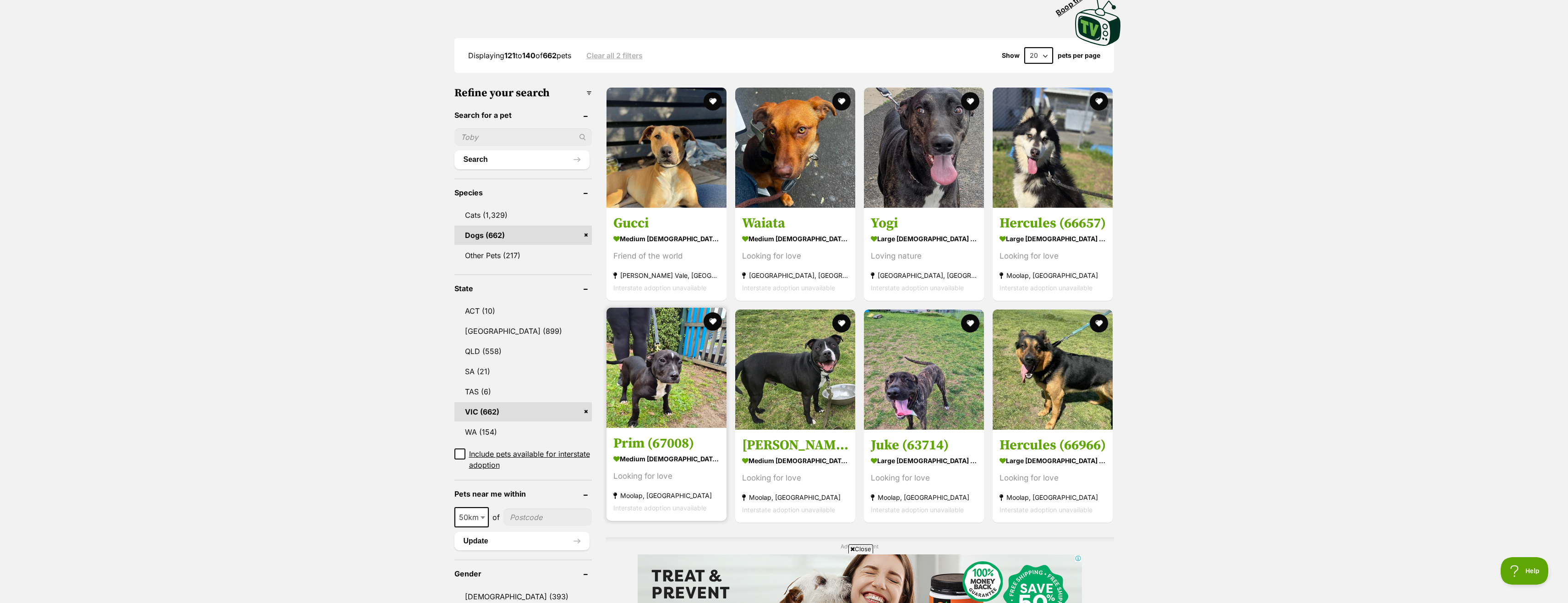
click at [677, 411] on img at bounding box center [666, 367] width 120 height 120
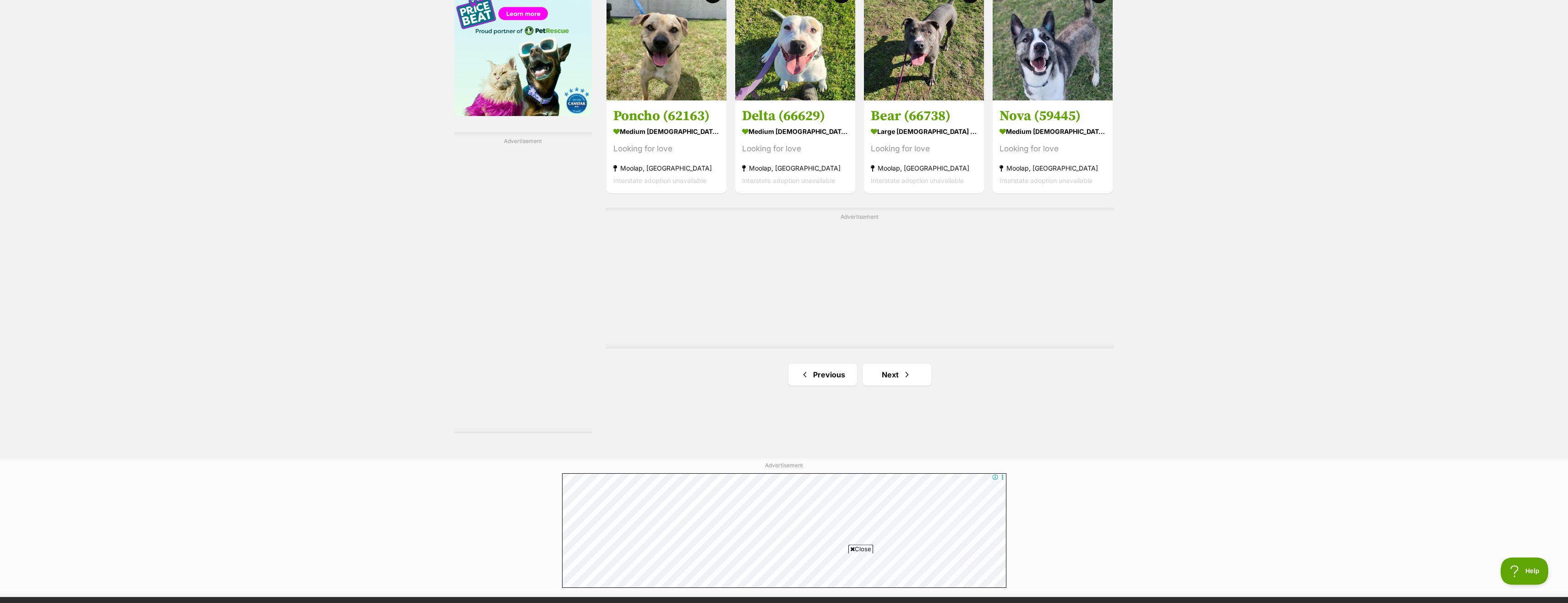
scroll to position [1503, 0]
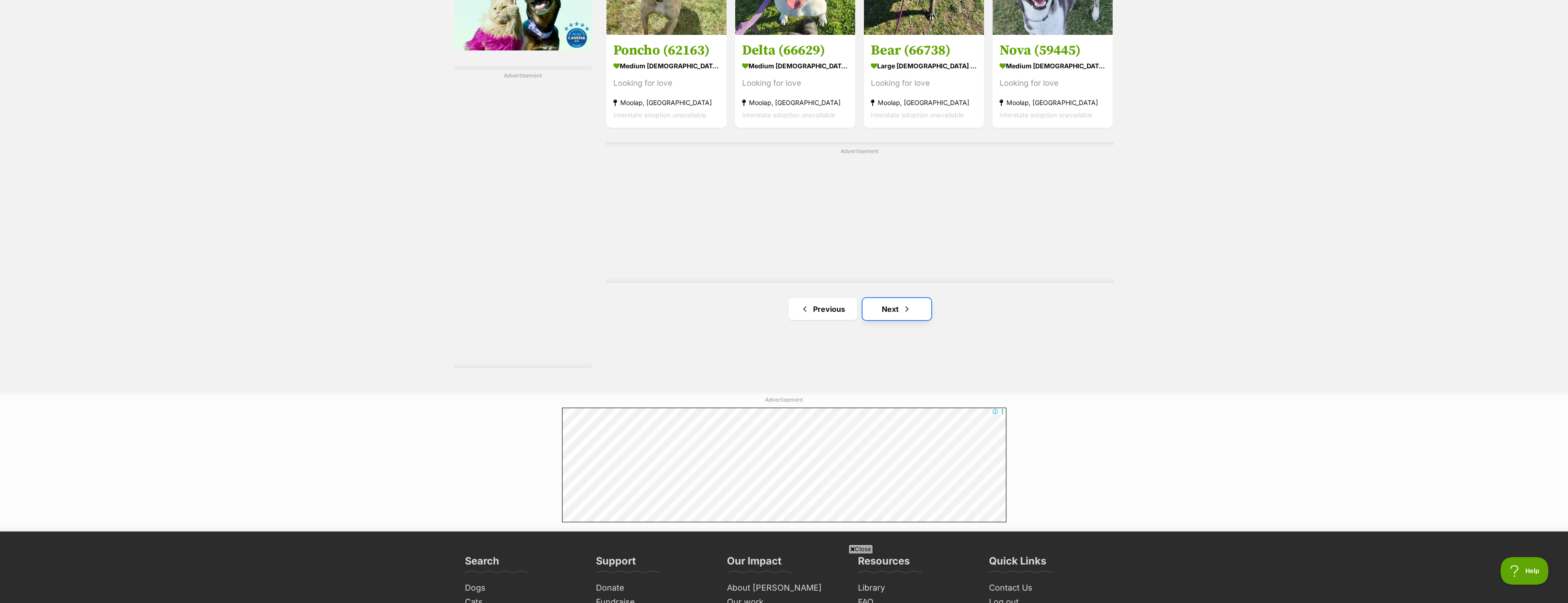
click at [900, 320] on link "Next" at bounding box center [897, 309] width 69 height 22
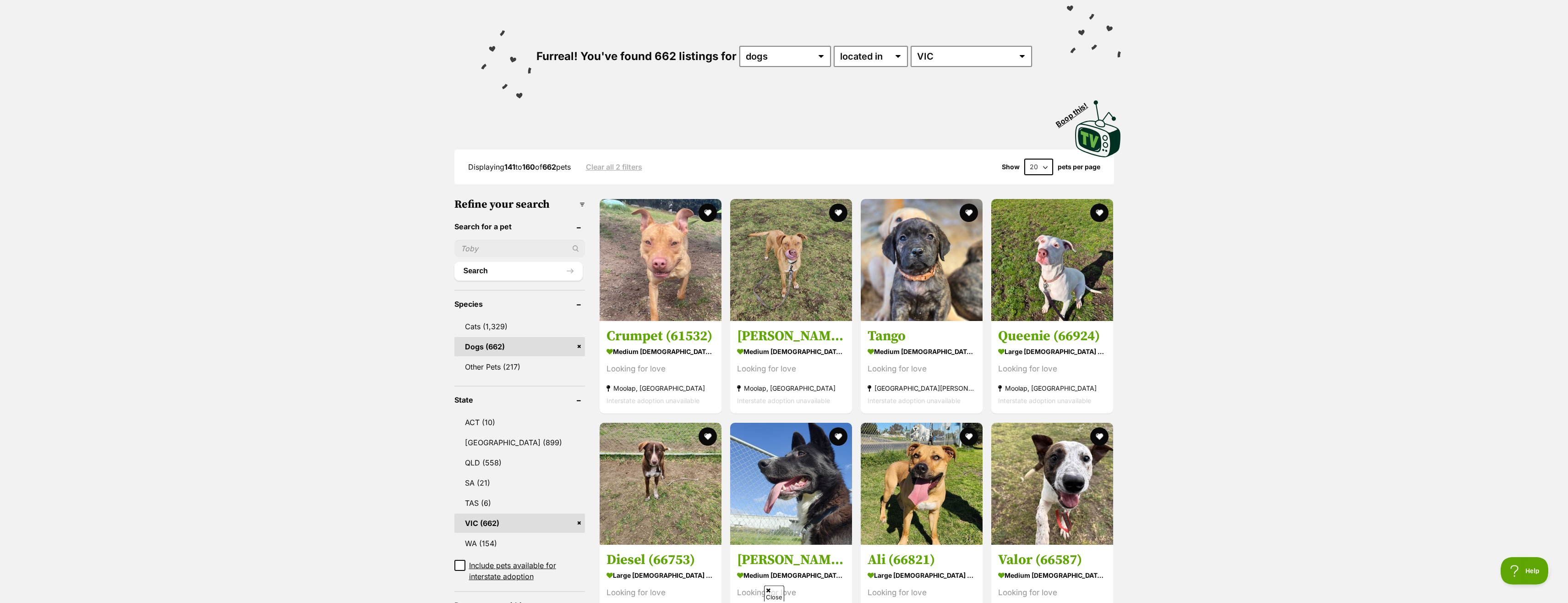
scroll to position [140, 0]
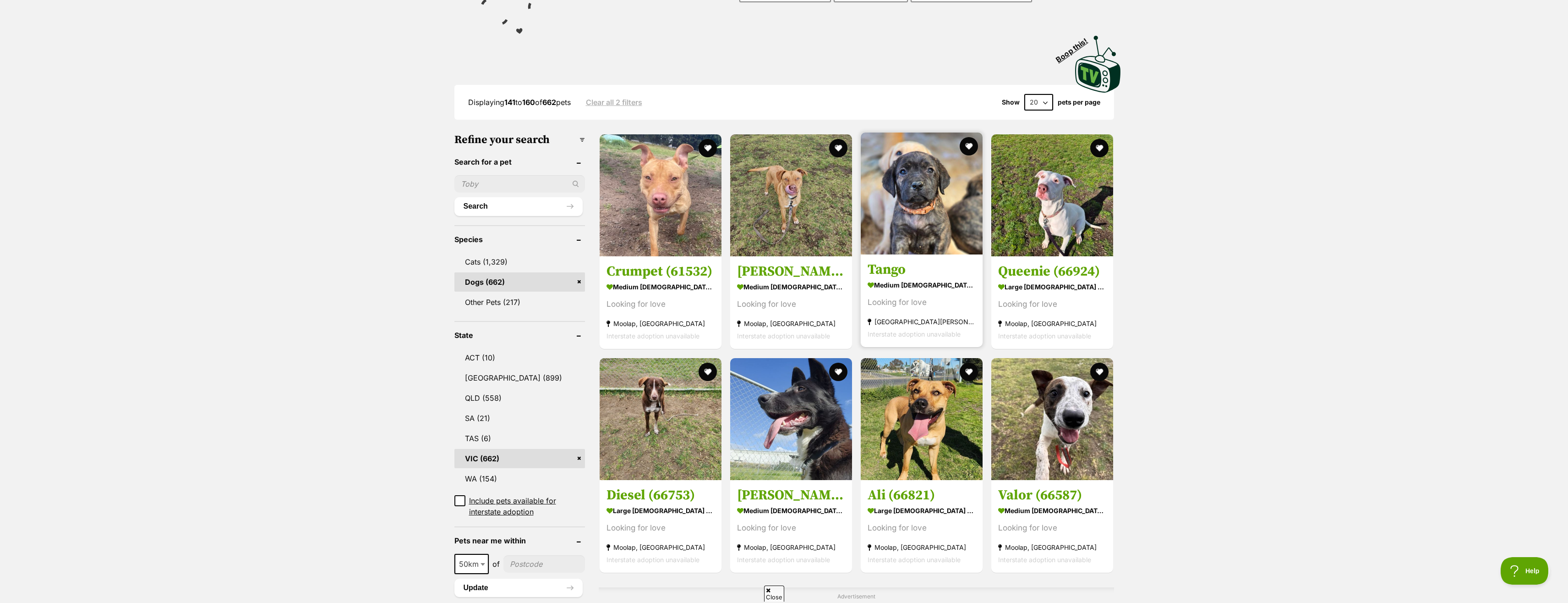
click at [935, 292] on strong "medium [DEMOGRAPHIC_DATA] Dog" at bounding box center [921, 285] width 108 height 13
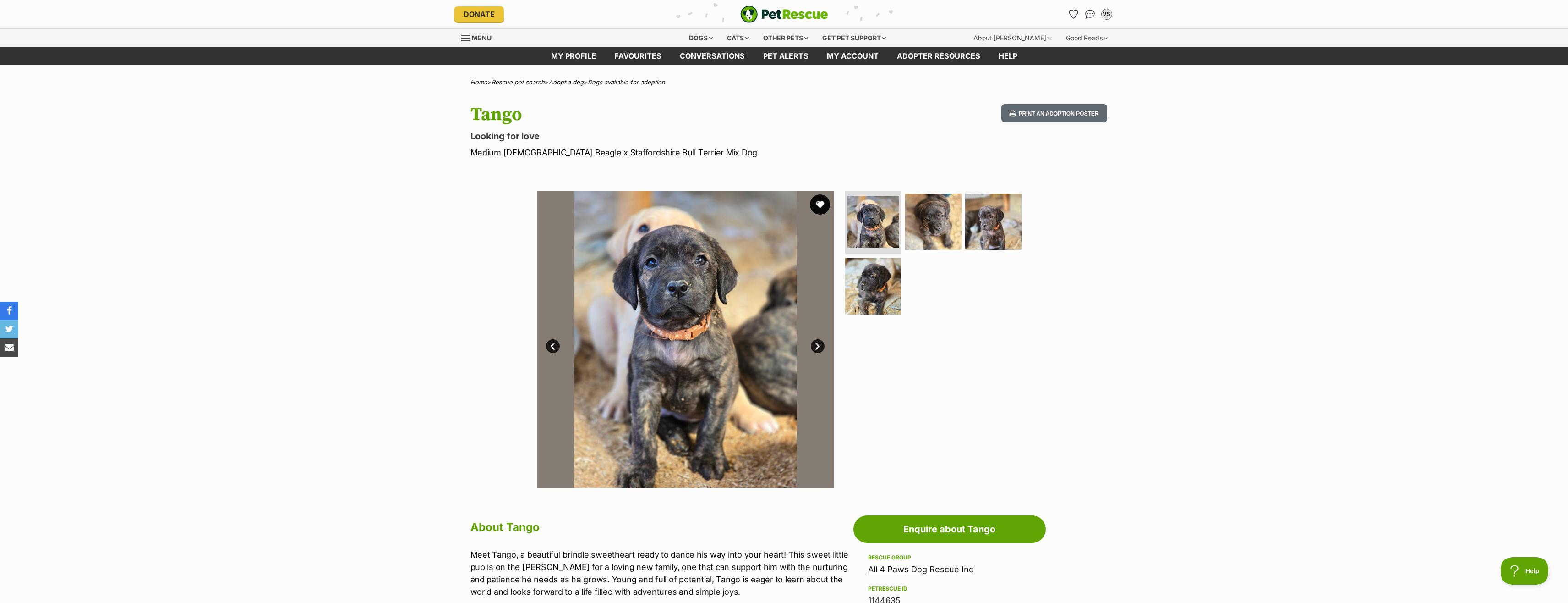
click at [822, 213] on button "favourite" at bounding box center [820, 204] width 20 height 20
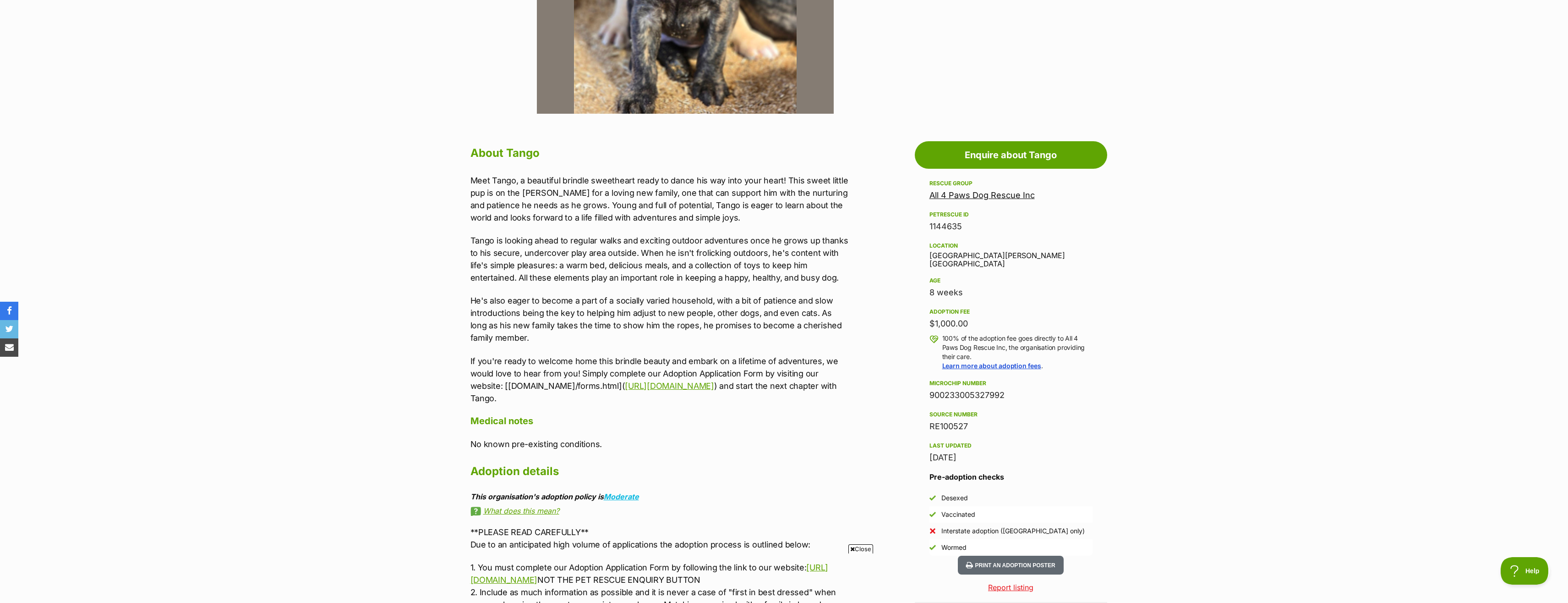
scroll to position [514, 0]
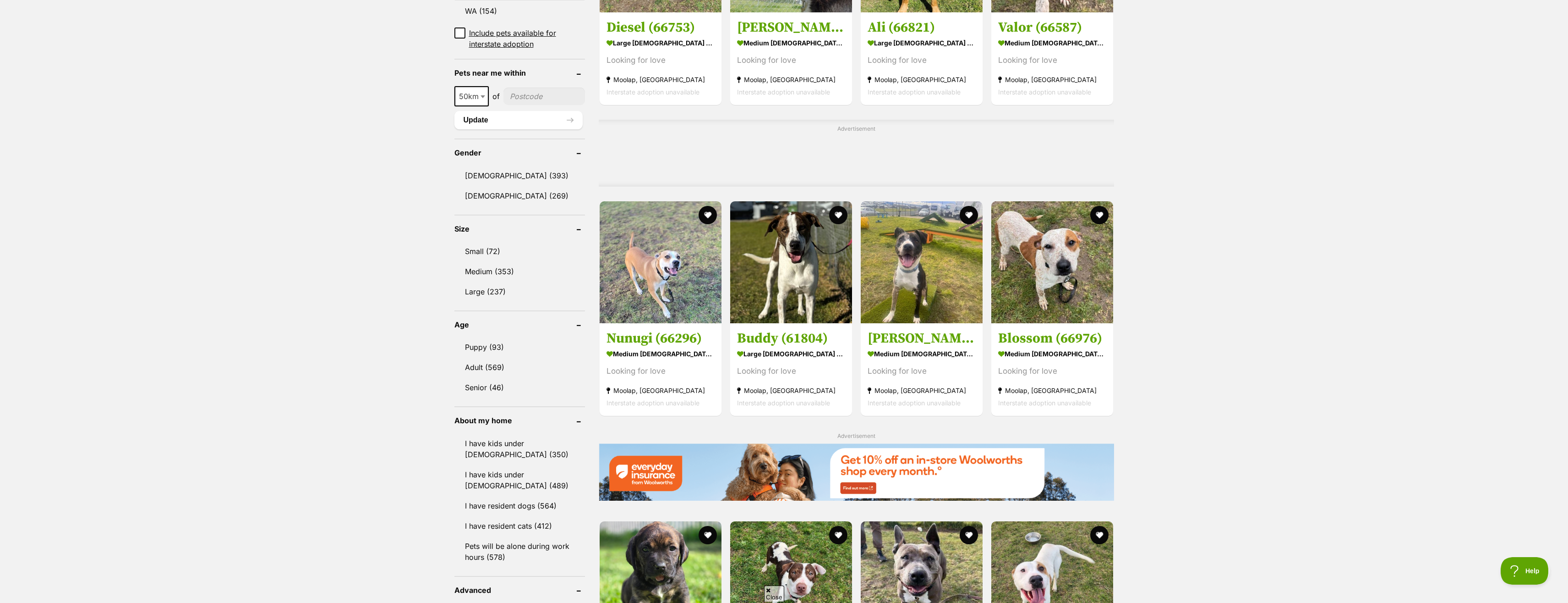
scroll to position [794, 0]
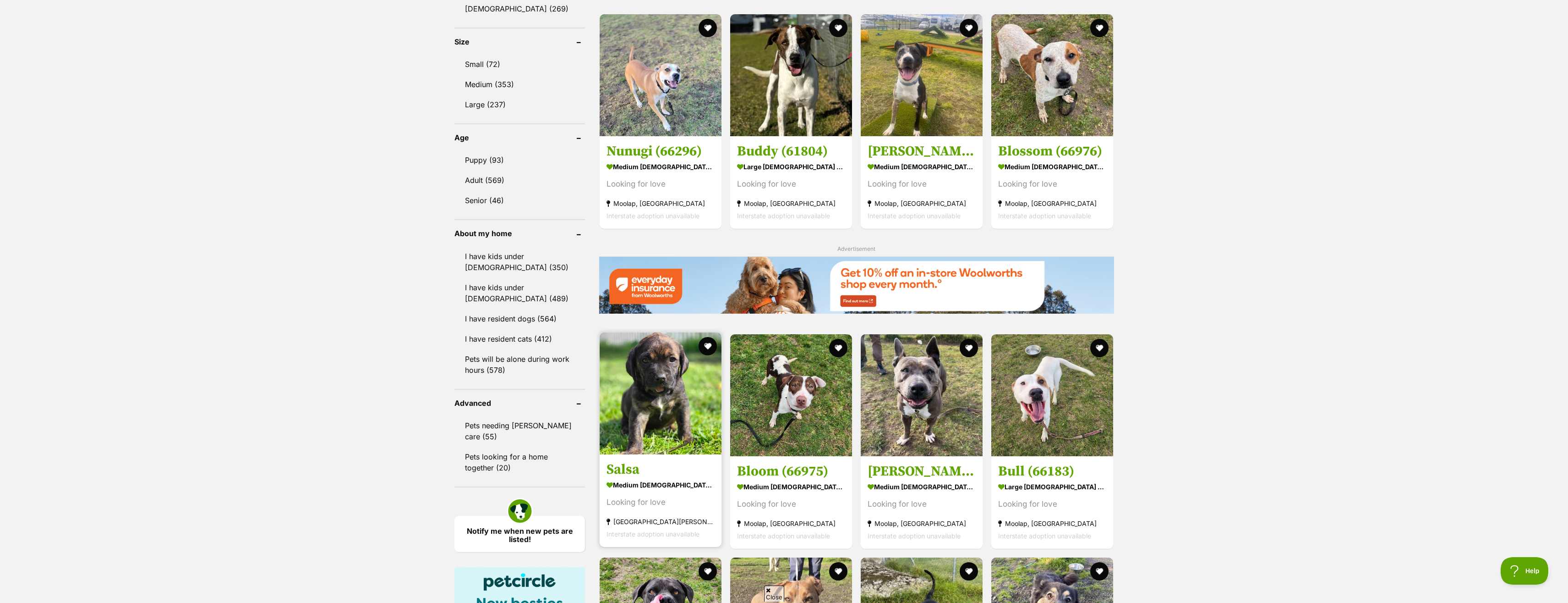
click at [674, 439] on img at bounding box center [660, 393] width 122 height 122
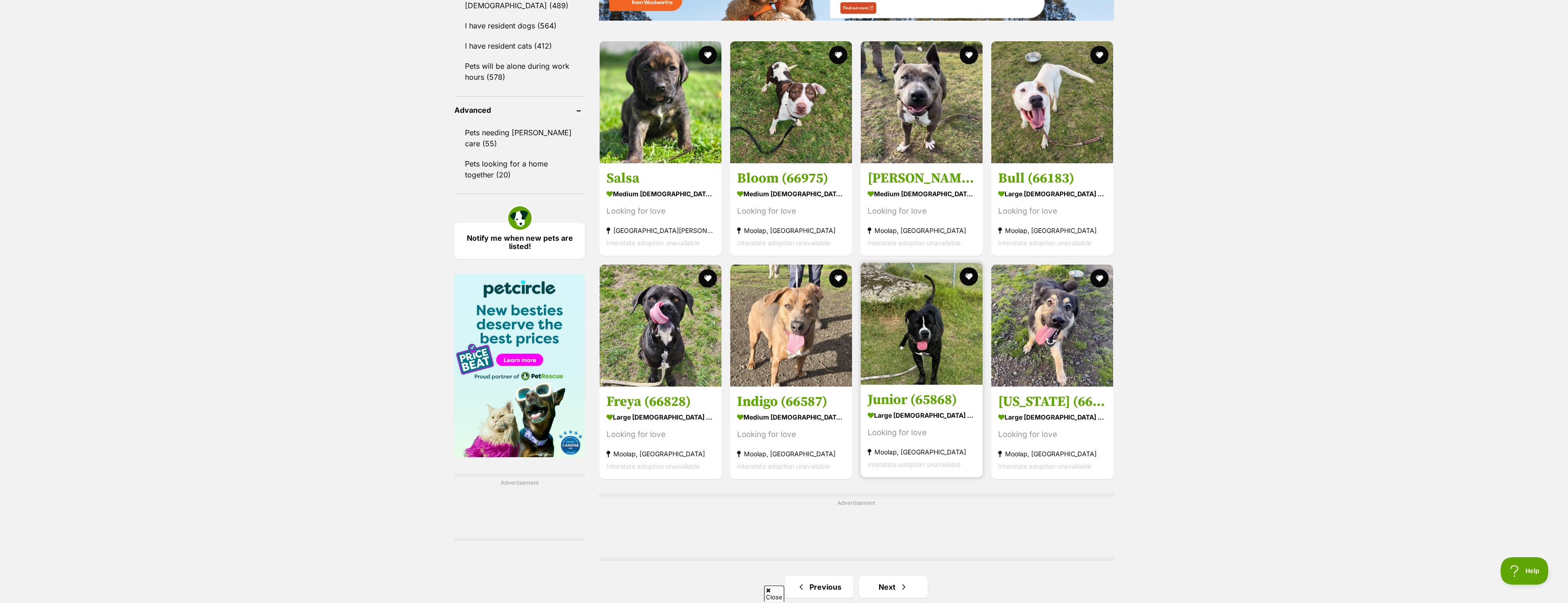
scroll to position [1121, 0]
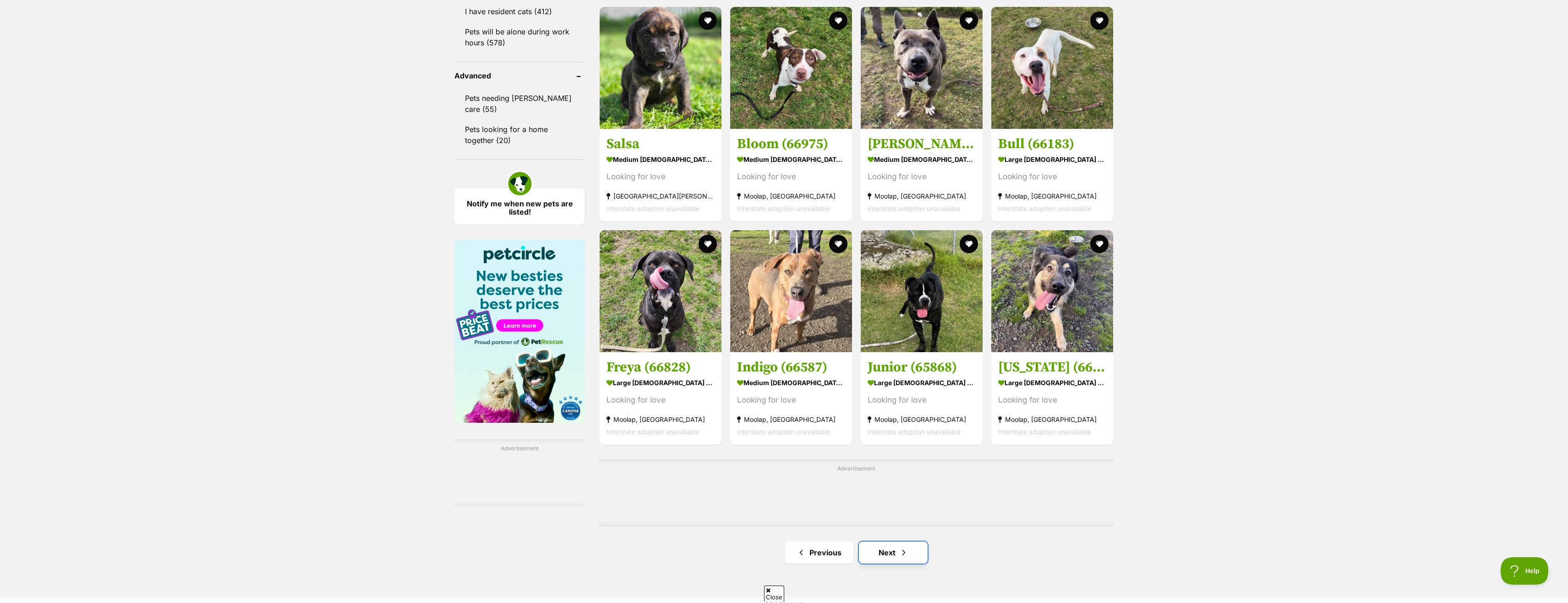
click at [894, 563] on link "Next" at bounding box center [894, 552] width 69 height 22
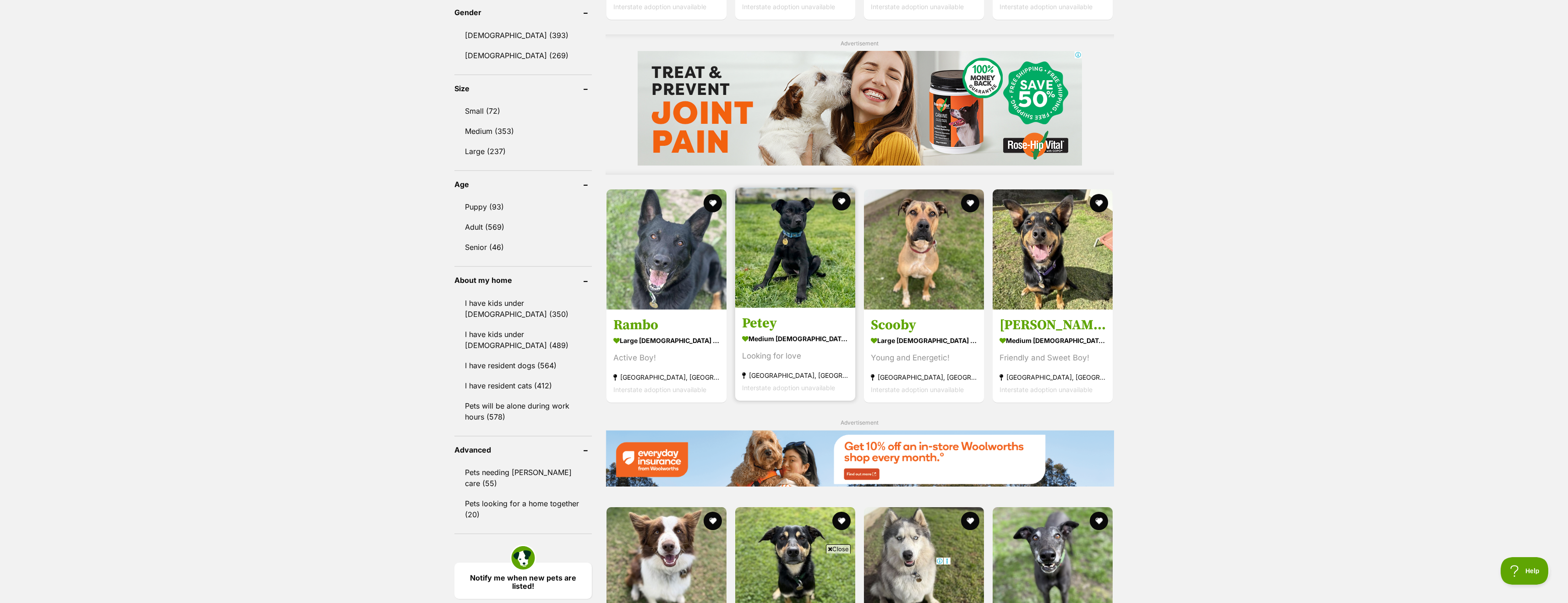
click at [816, 372] on section "medium male Dog Looking for love Campbellfield, VIC Interstate adoption unavail…" at bounding box center [795, 362] width 106 height 62
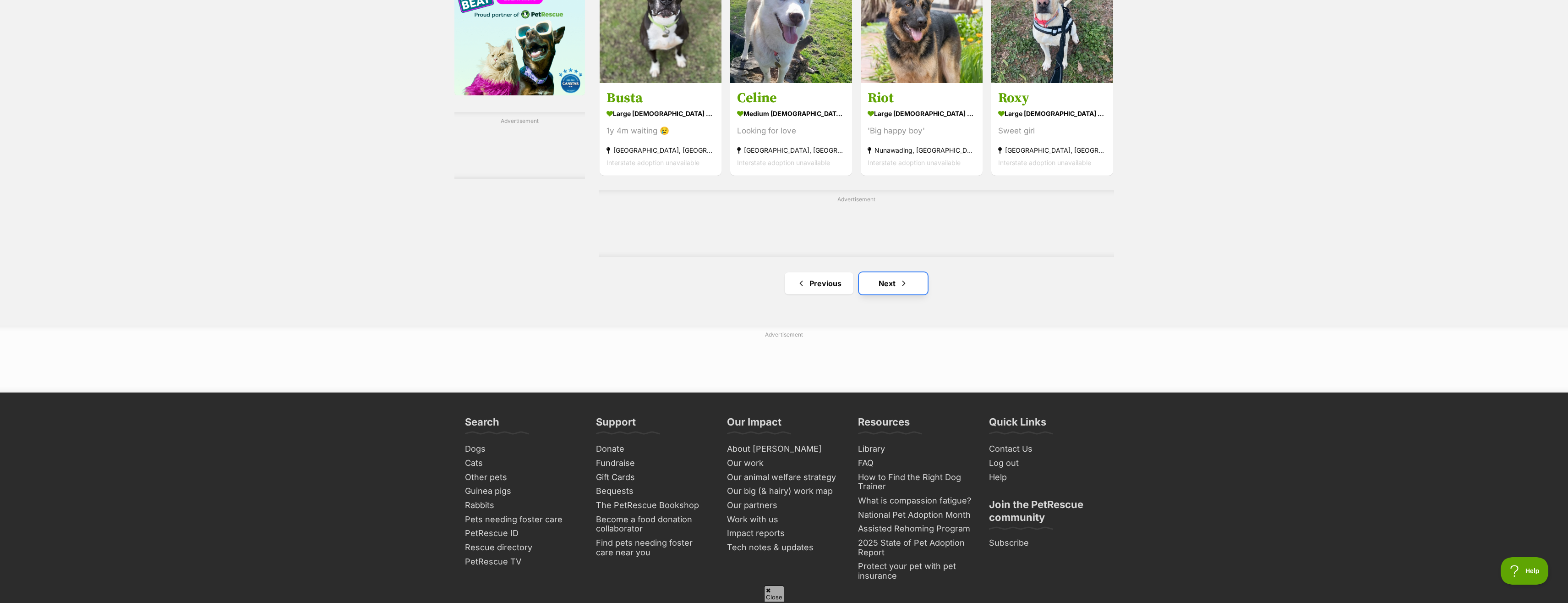
click at [897, 294] on link "Next" at bounding box center [894, 283] width 69 height 22
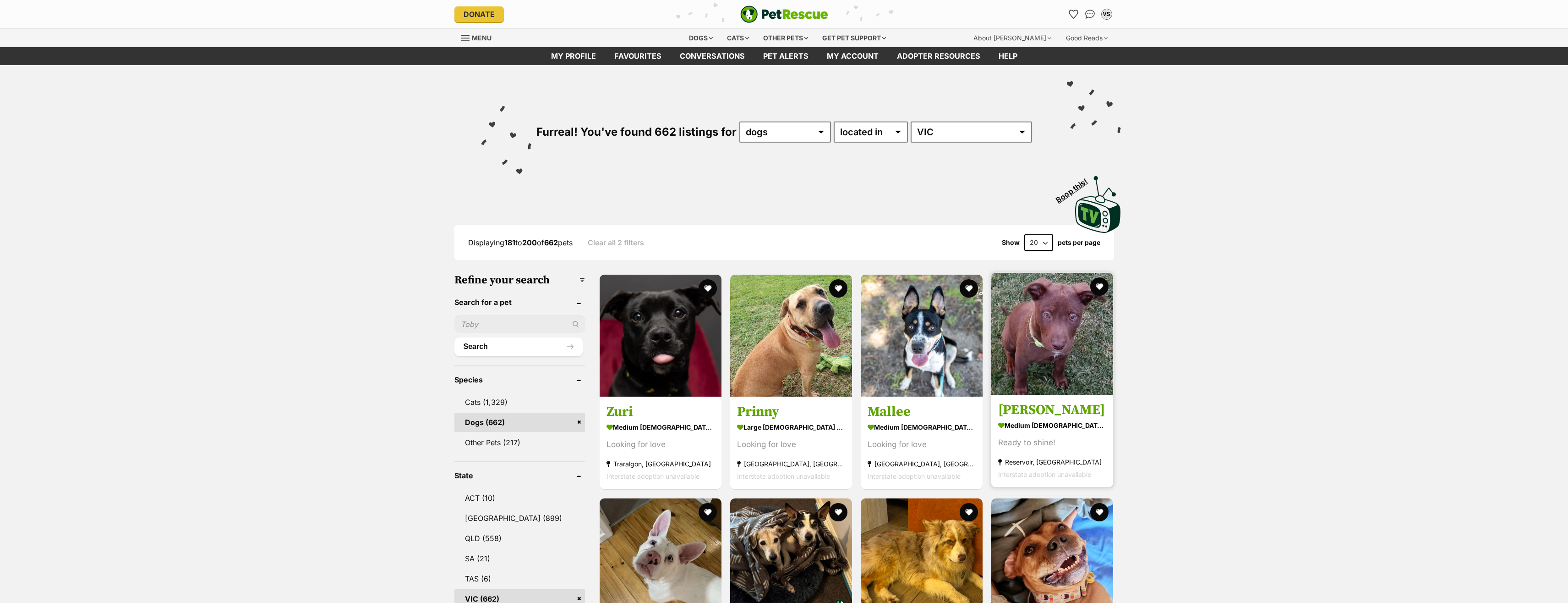
click at [1084, 383] on img at bounding box center [1052, 333] width 122 height 122
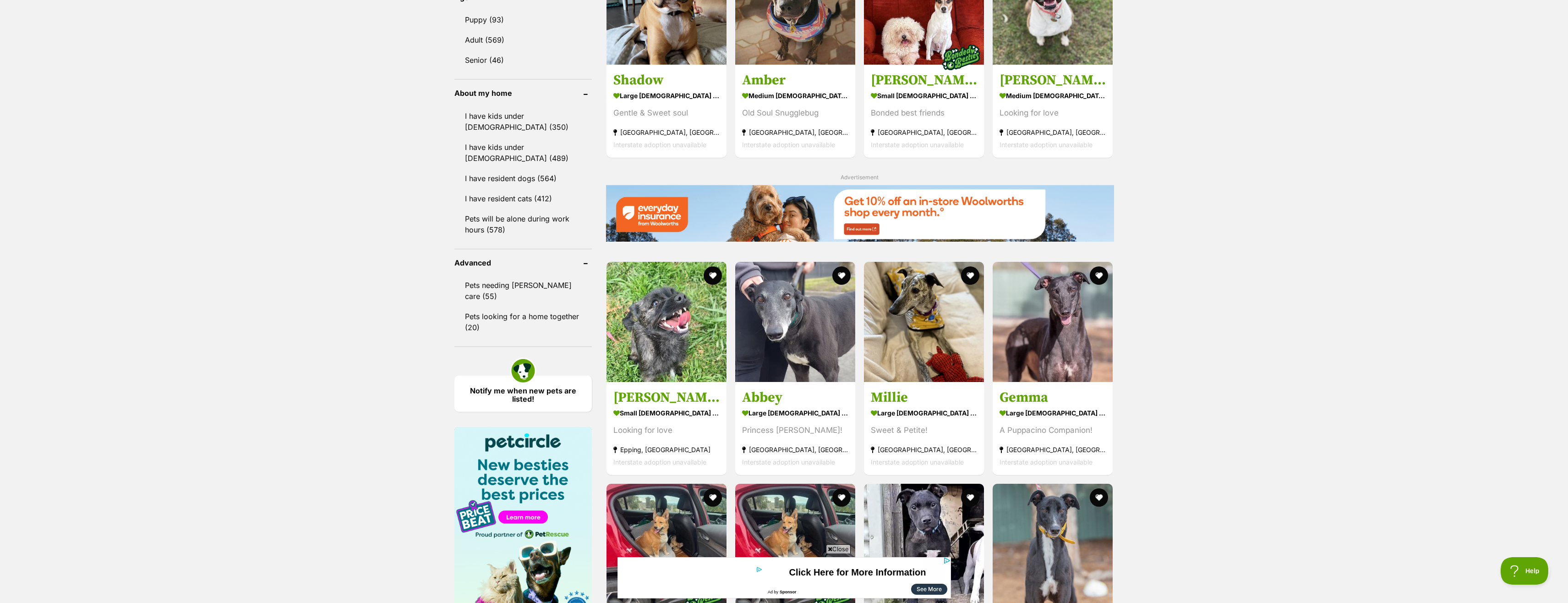
scroll to position [1121, 0]
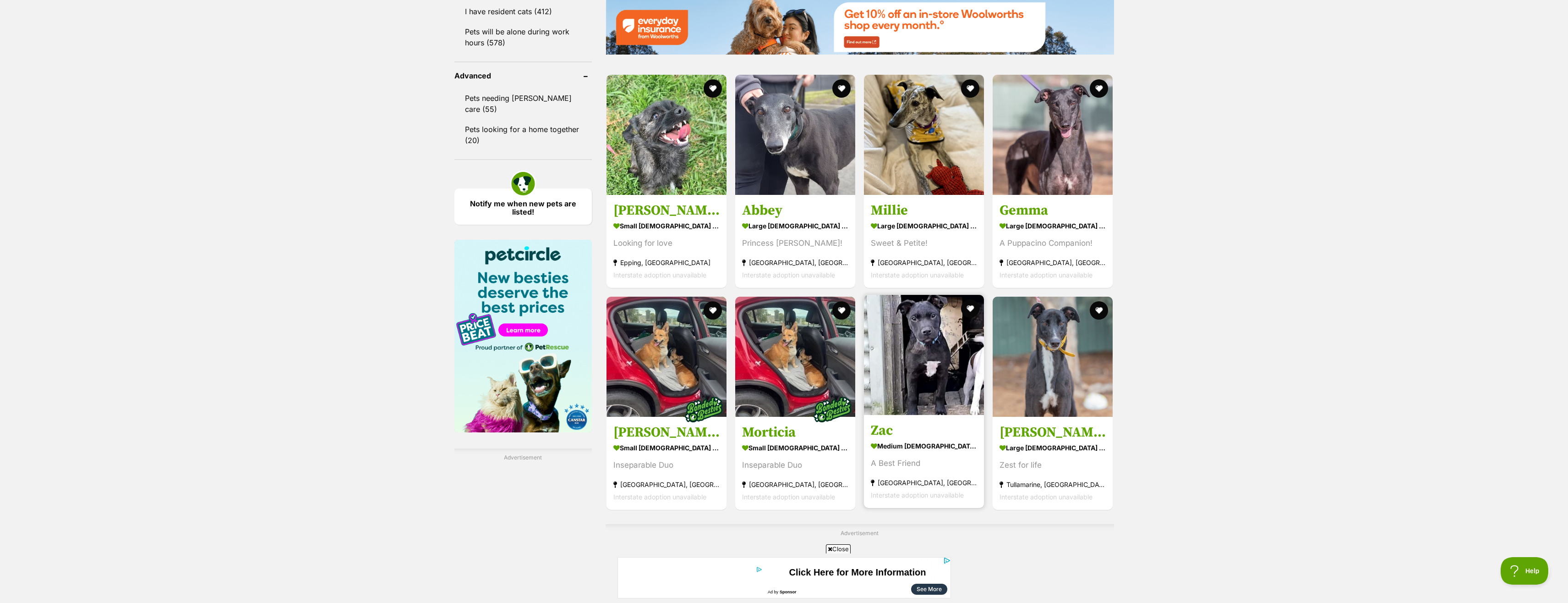
click at [926, 379] on img at bounding box center [923, 354] width 120 height 120
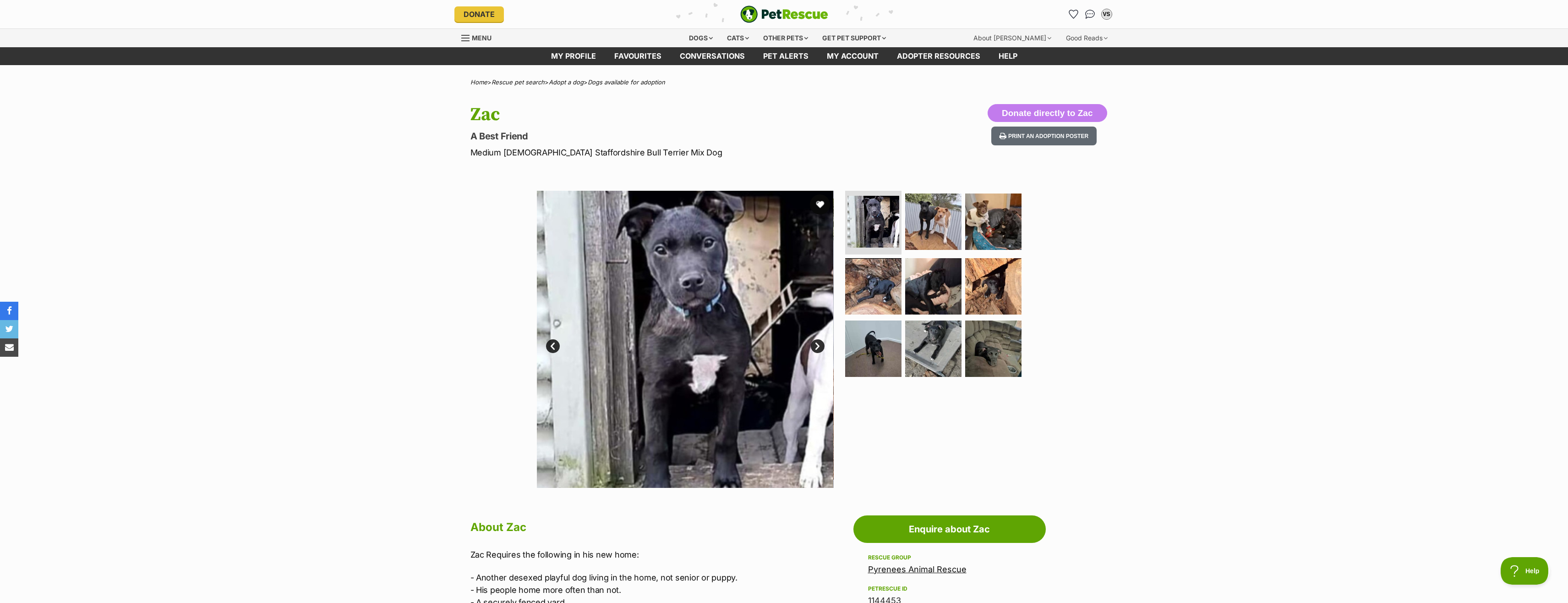
click at [822, 213] on button "favourite" at bounding box center [820, 204] width 20 height 20
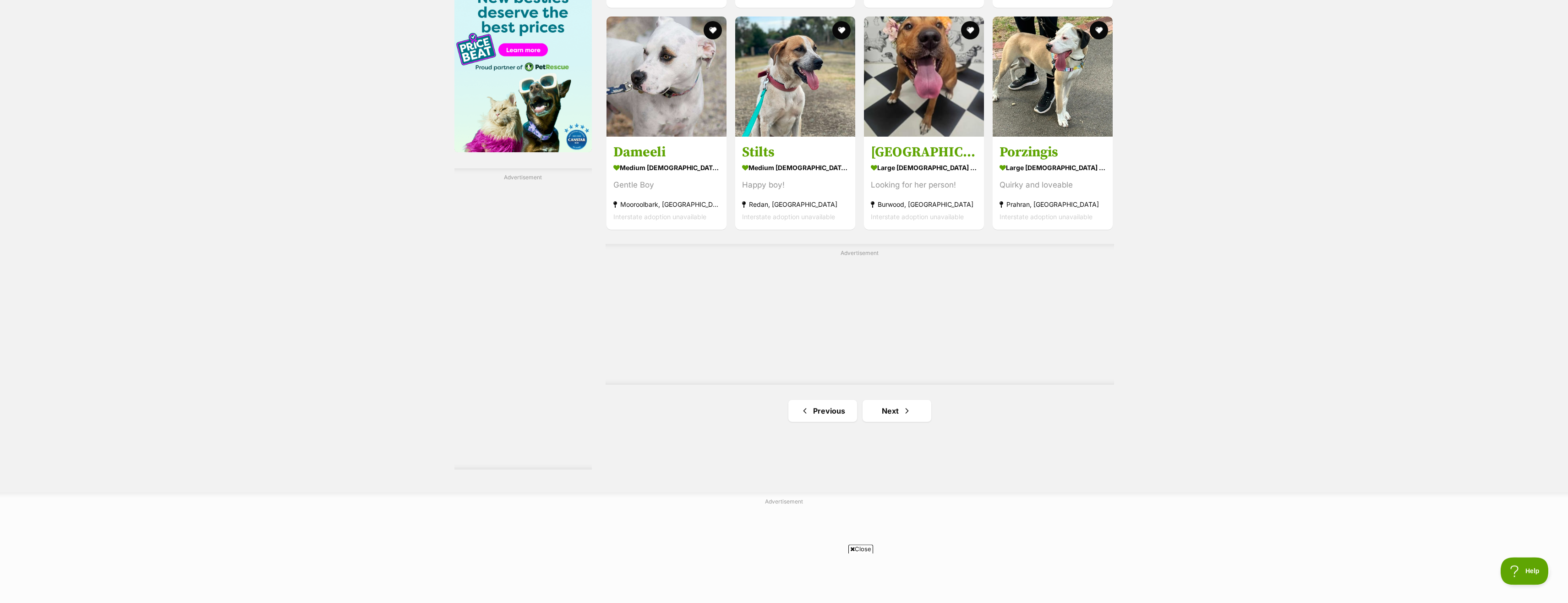
scroll to position [1402, 0]
click at [922, 417] on link "Next" at bounding box center [897, 411] width 69 height 22
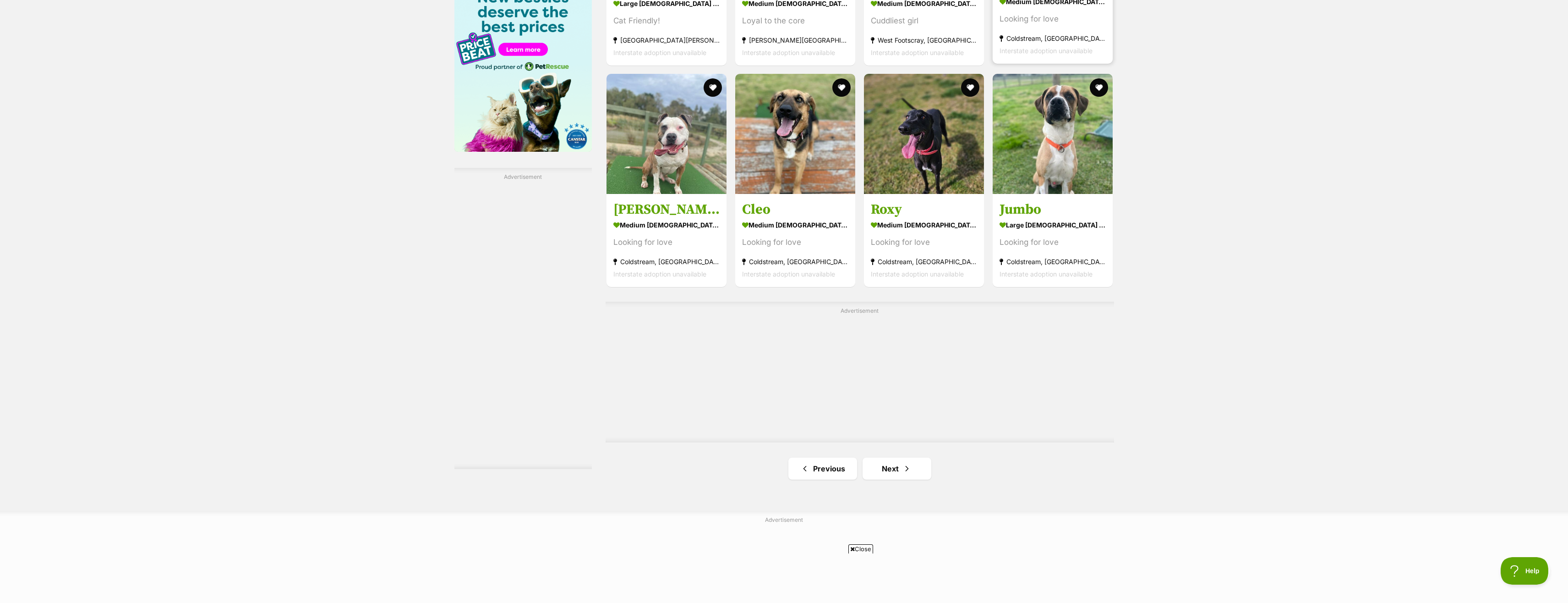
scroll to position [1542, 0]
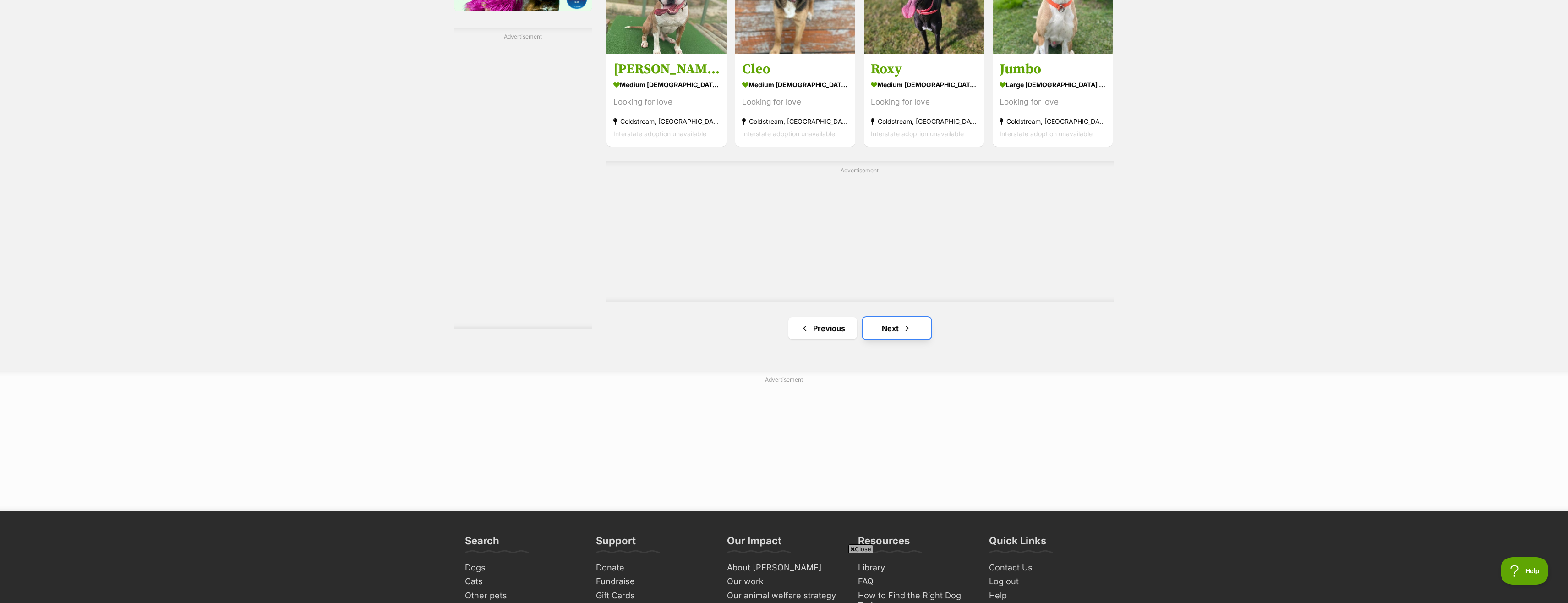
click at [880, 339] on link "Next" at bounding box center [897, 328] width 69 height 22
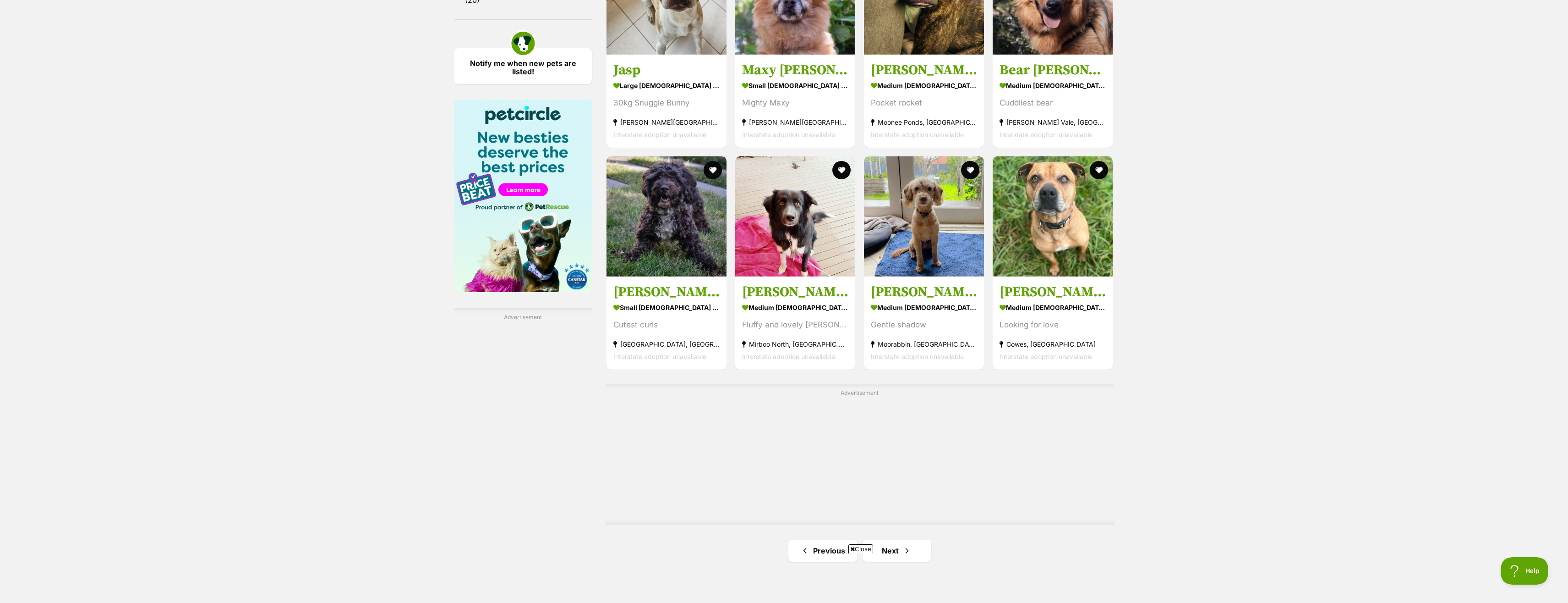
scroll to position [1496, 0]
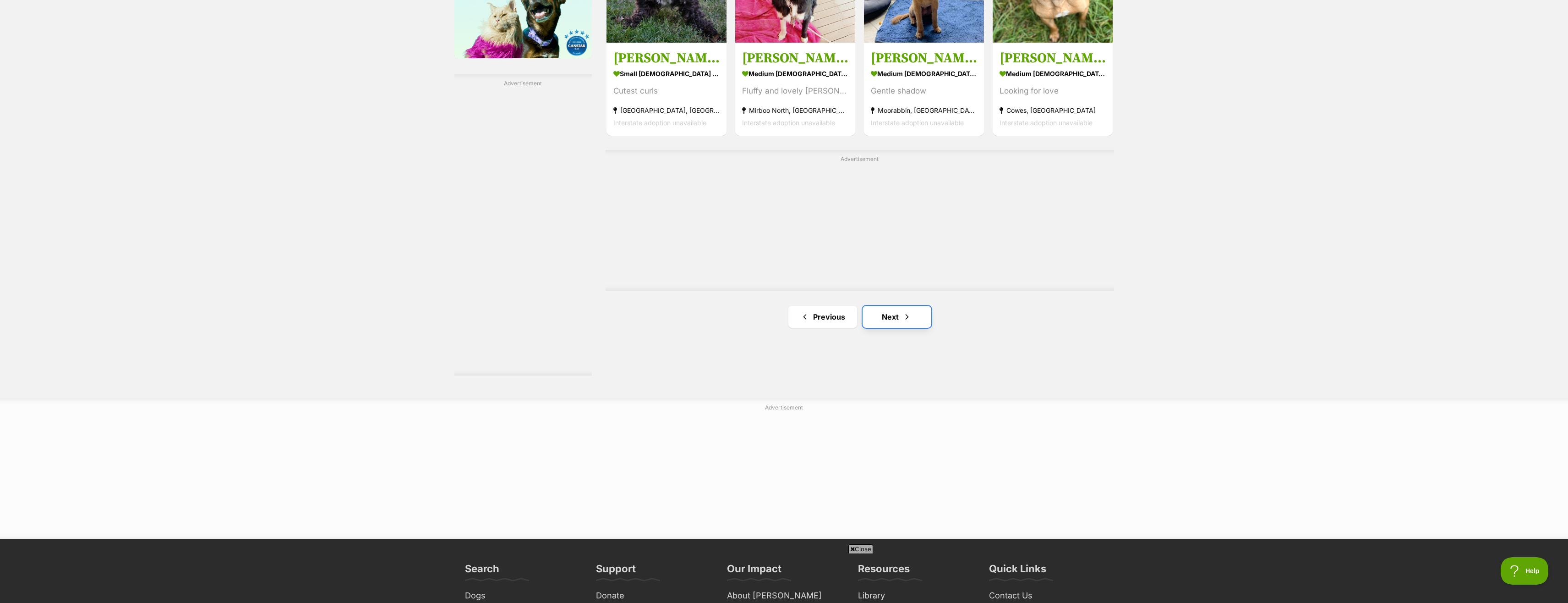
click at [911, 322] on span "Next page" at bounding box center [908, 317] width 9 height 11
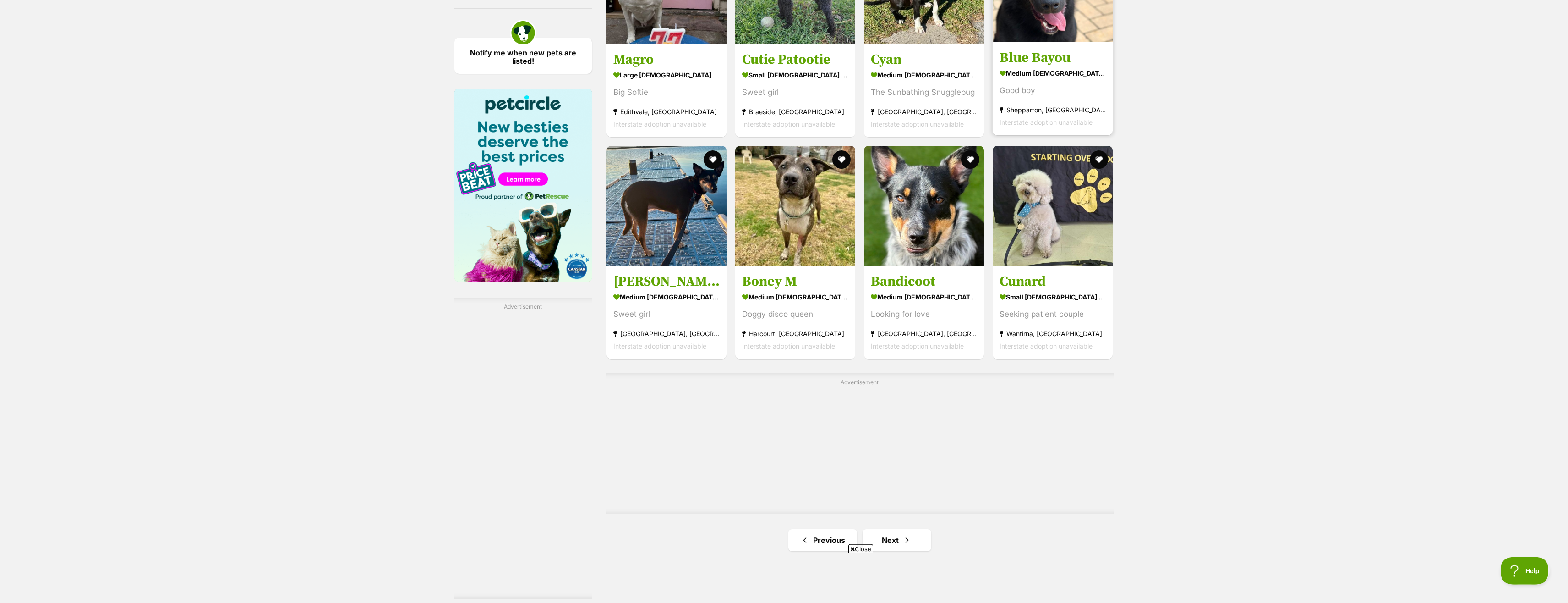
scroll to position [1309, 0]
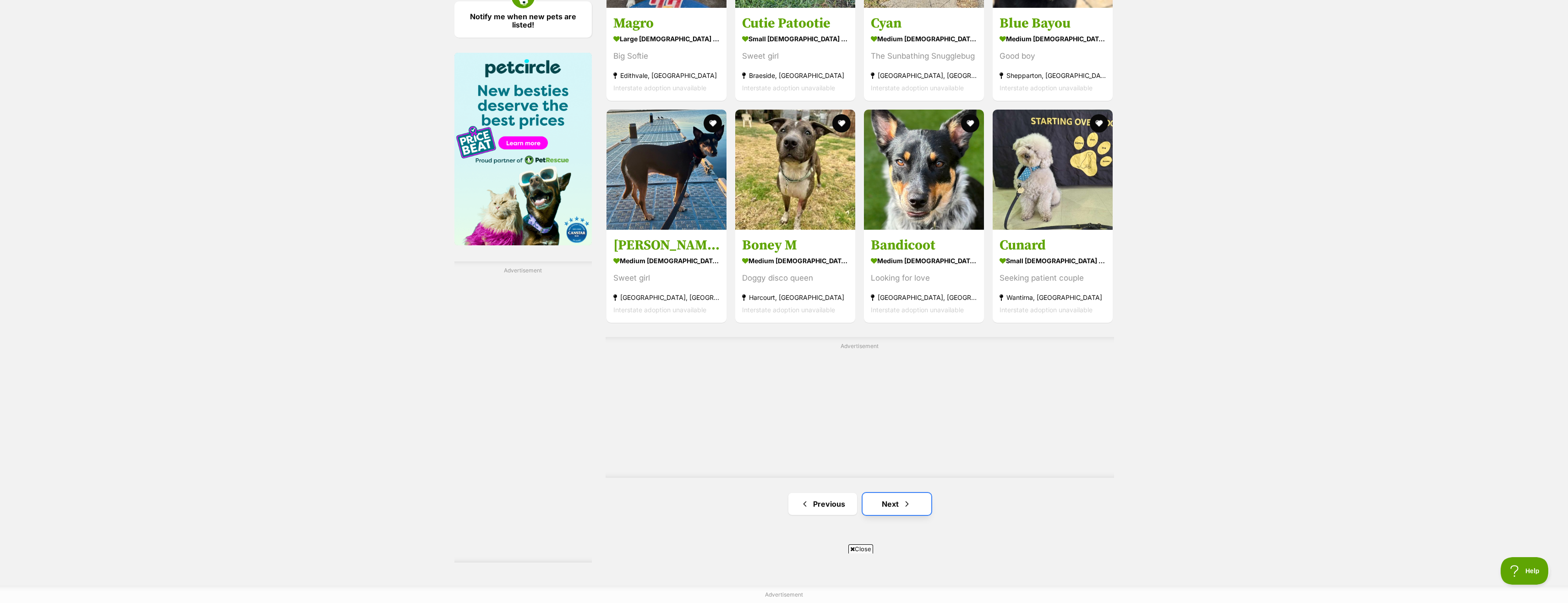
click at [902, 505] on link "Next" at bounding box center [897, 504] width 69 height 22
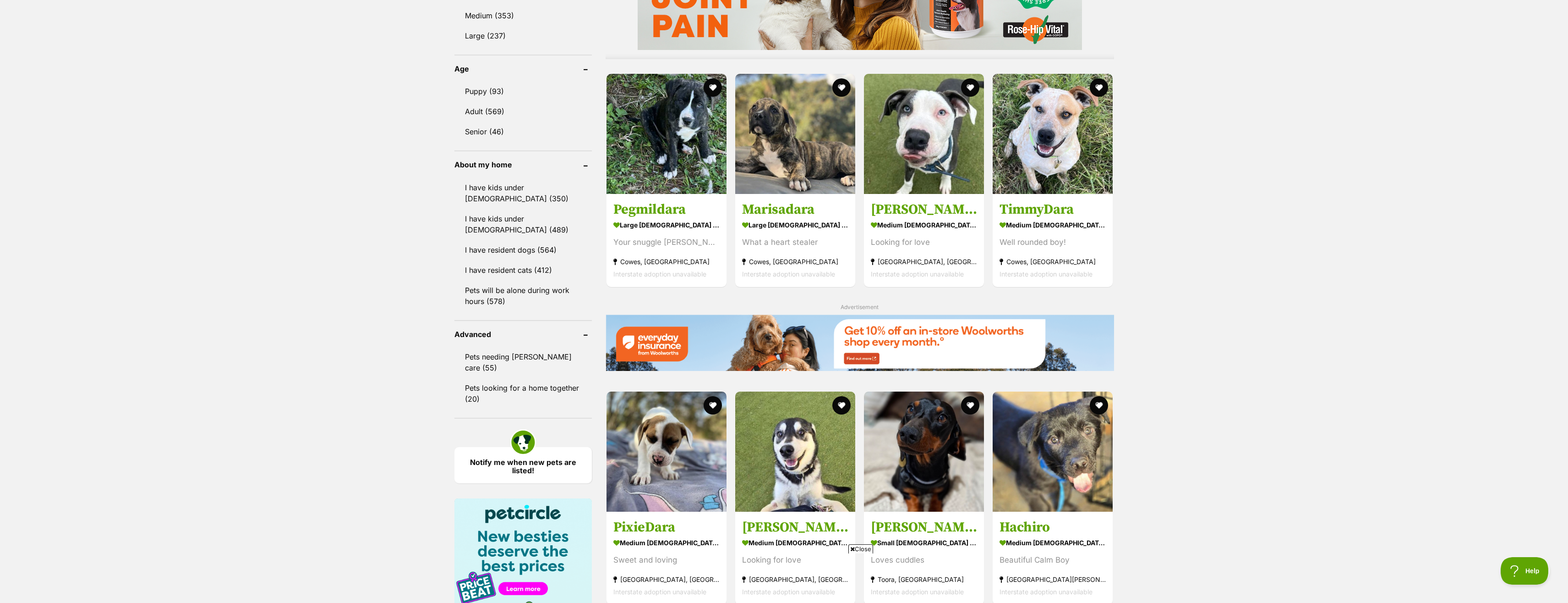
scroll to position [981, 0]
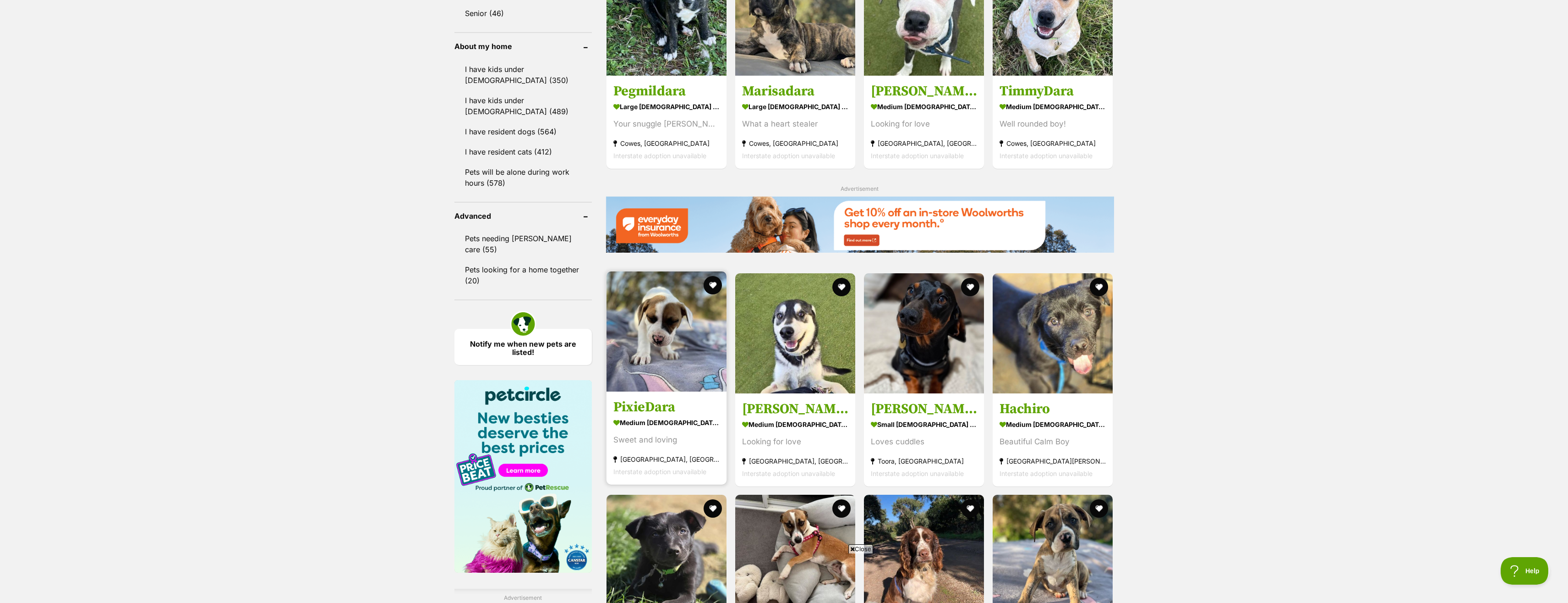
click at [673, 356] on img at bounding box center [666, 331] width 120 height 120
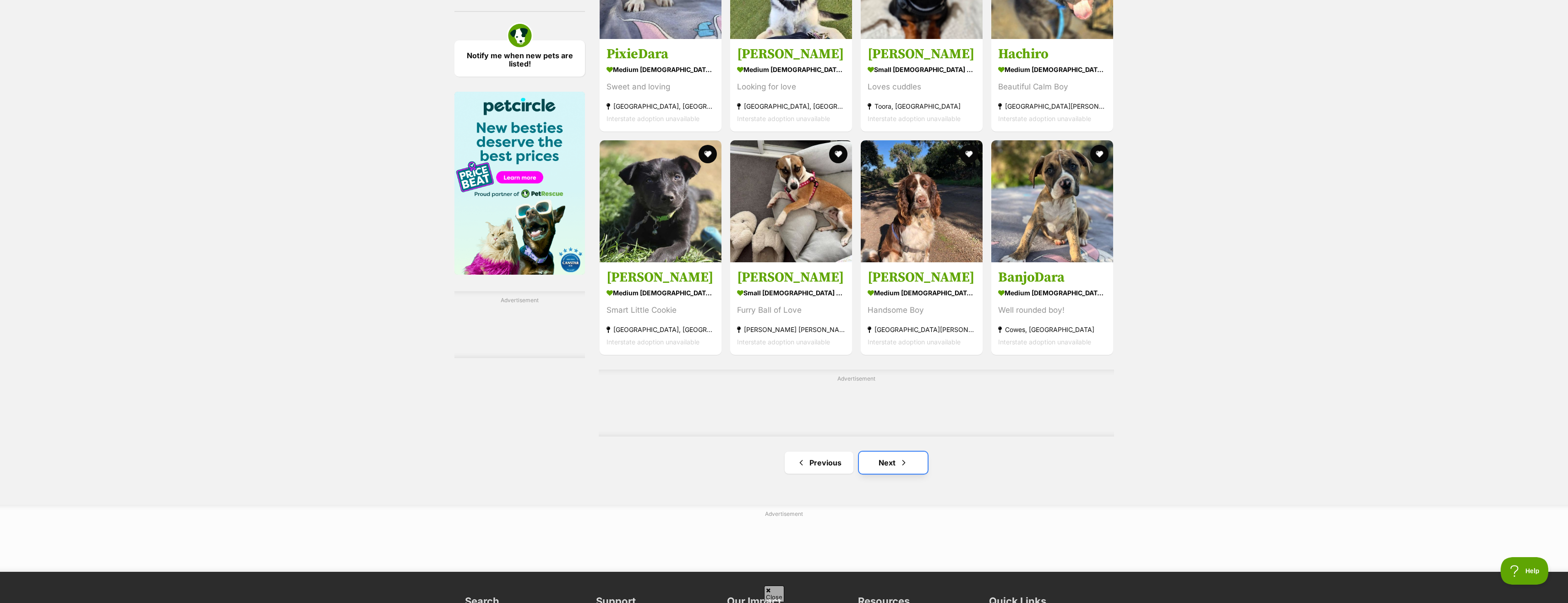
click at [878, 473] on link "Next" at bounding box center [894, 463] width 69 height 22
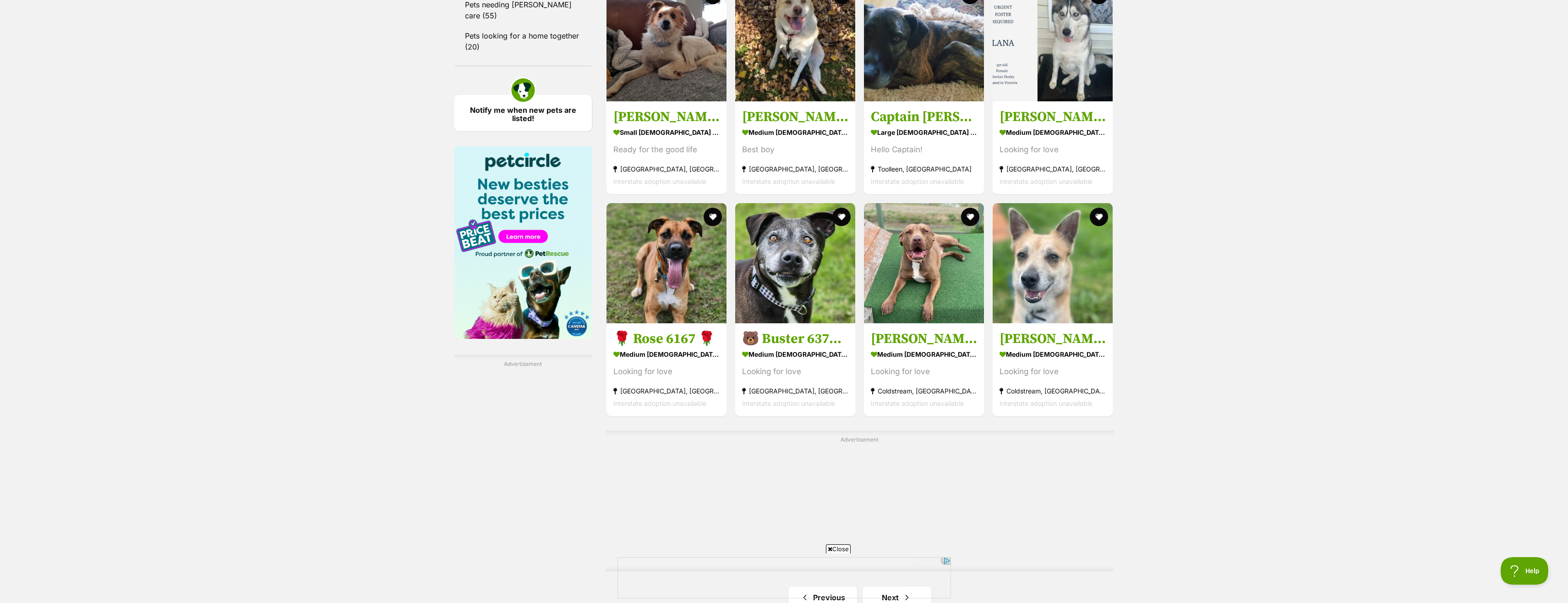
scroll to position [1356, 0]
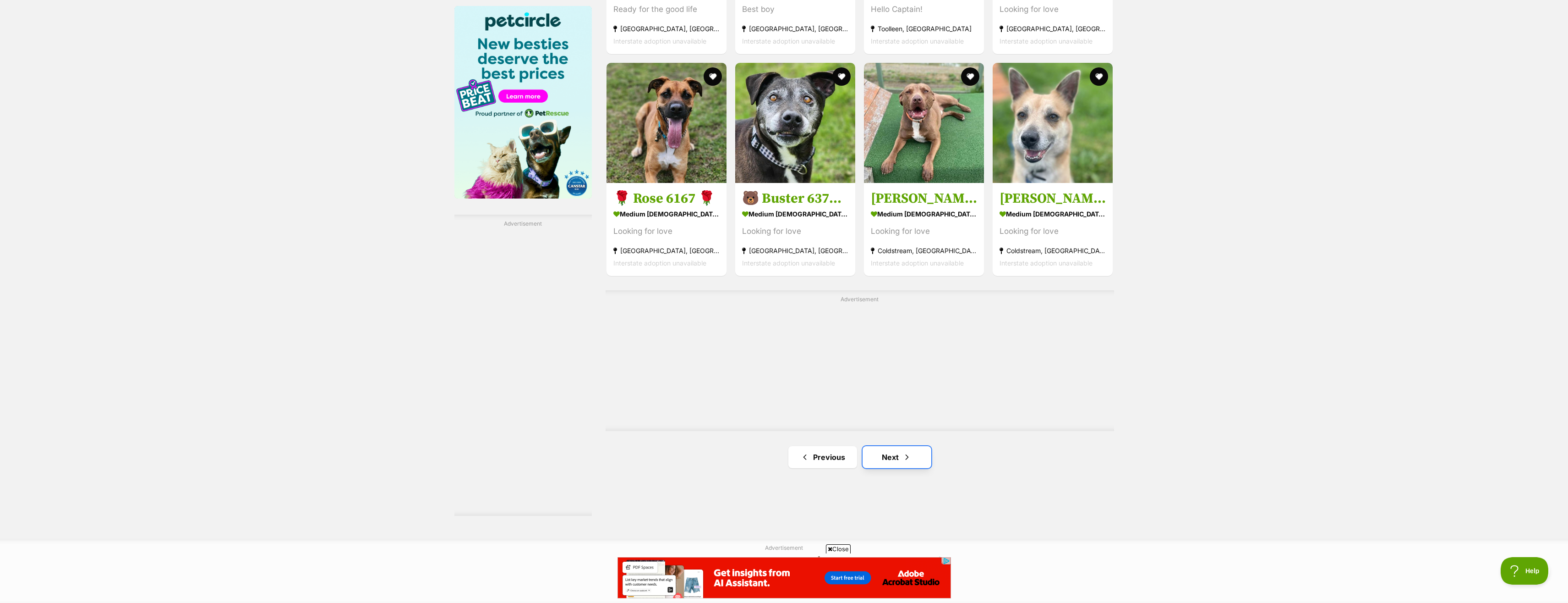
click at [894, 468] on link "Next" at bounding box center [897, 457] width 69 height 22
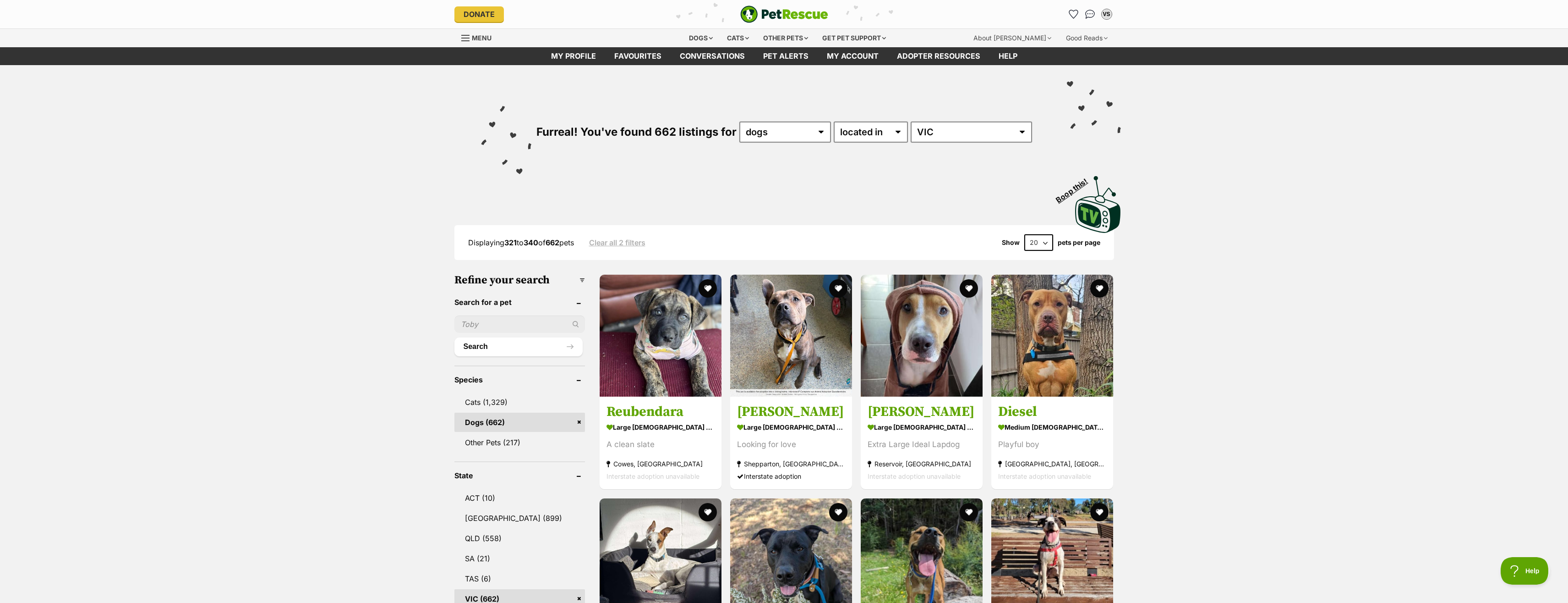
scroll to position [187, 0]
